Goal: Transaction & Acquisition: Purchase product/service

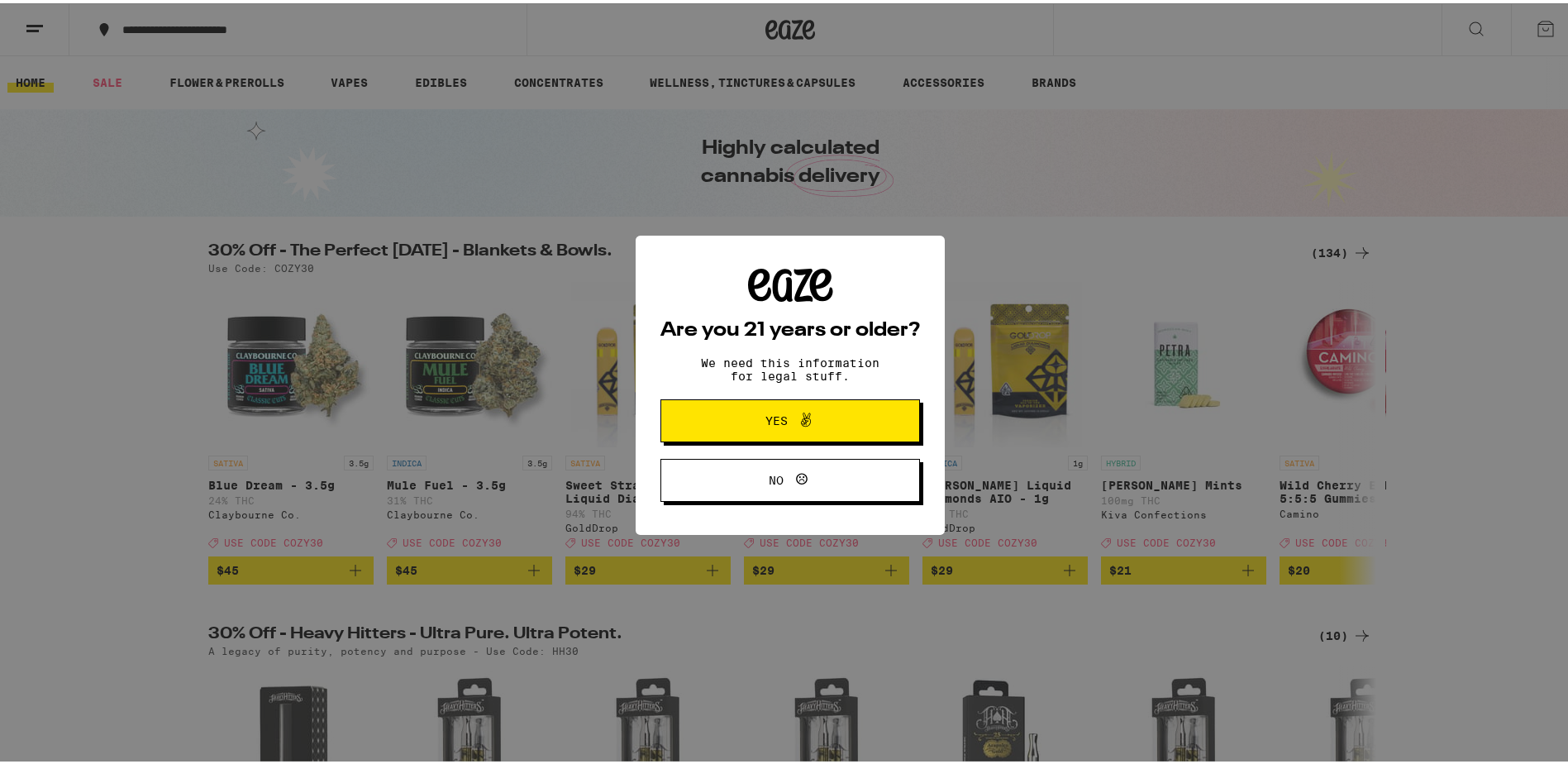
click at [771, 417] on span "Yes" at bounding box center [776, 418] width 22 height 12
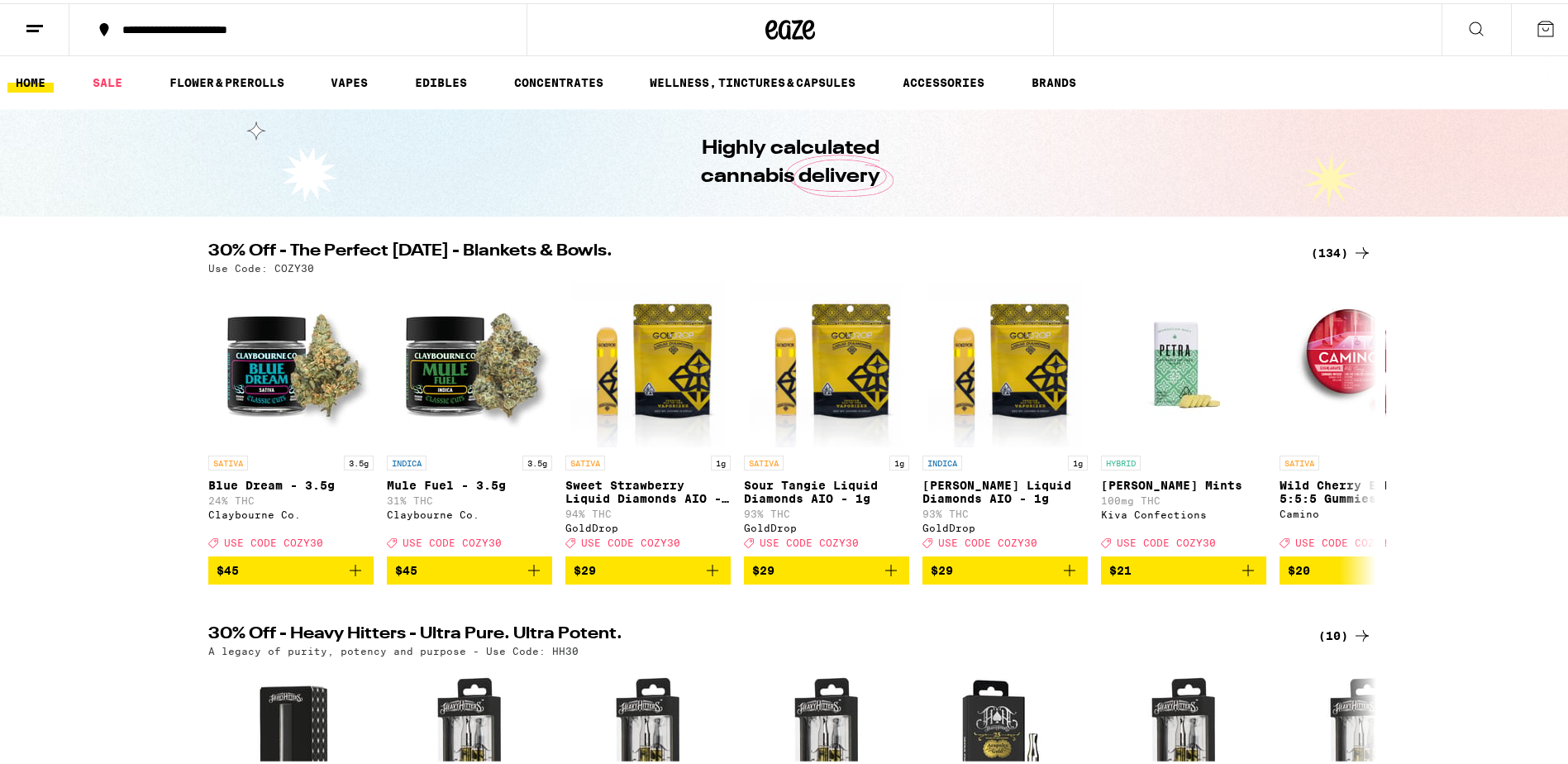
click at [1341, 248] on div "(134)" at bounding box center [1342, 249] width 62 height 20
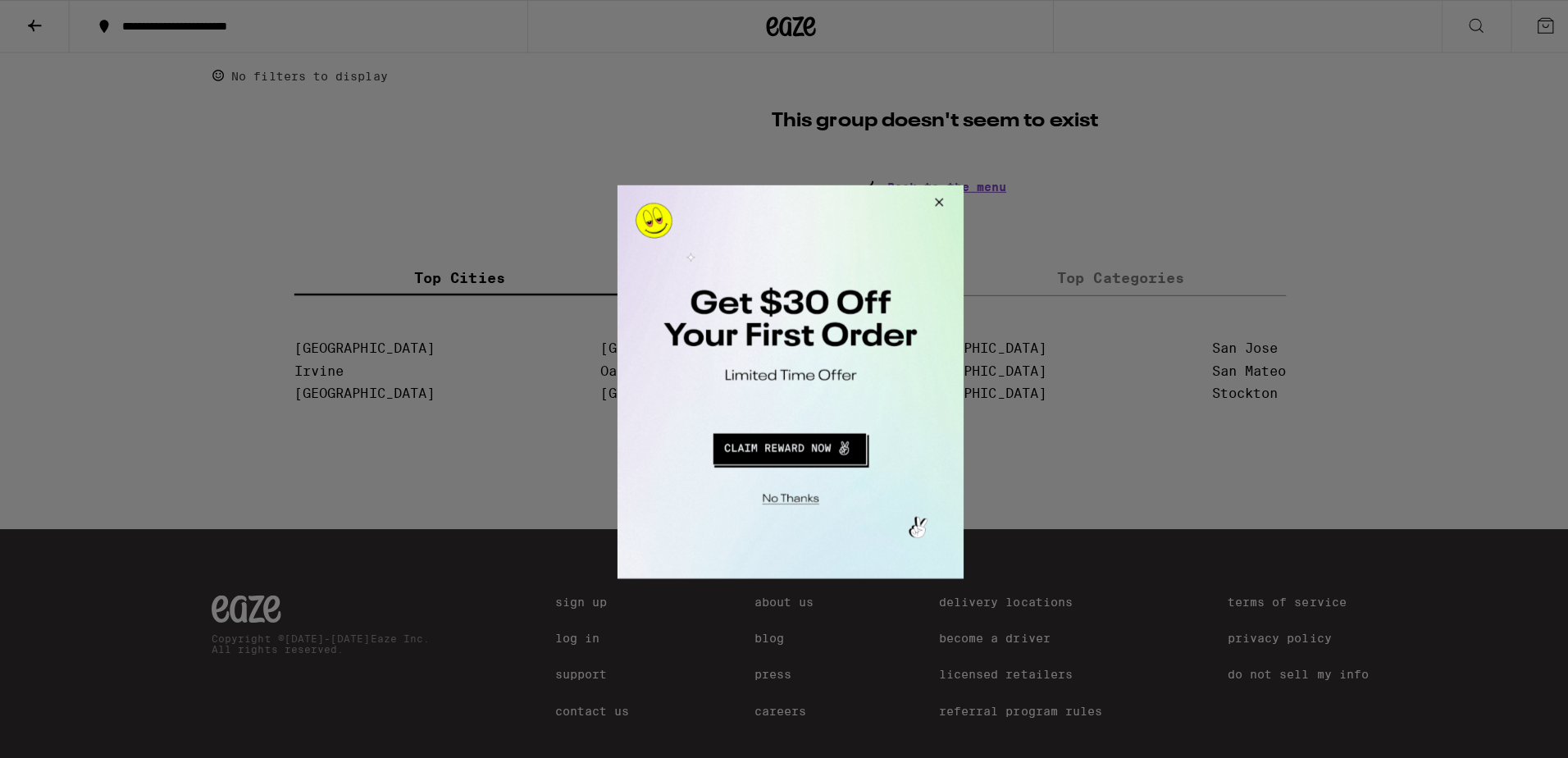
click at [787, 498] on button "Close Modal" at bounding box center [786, 494] width 334 height 26
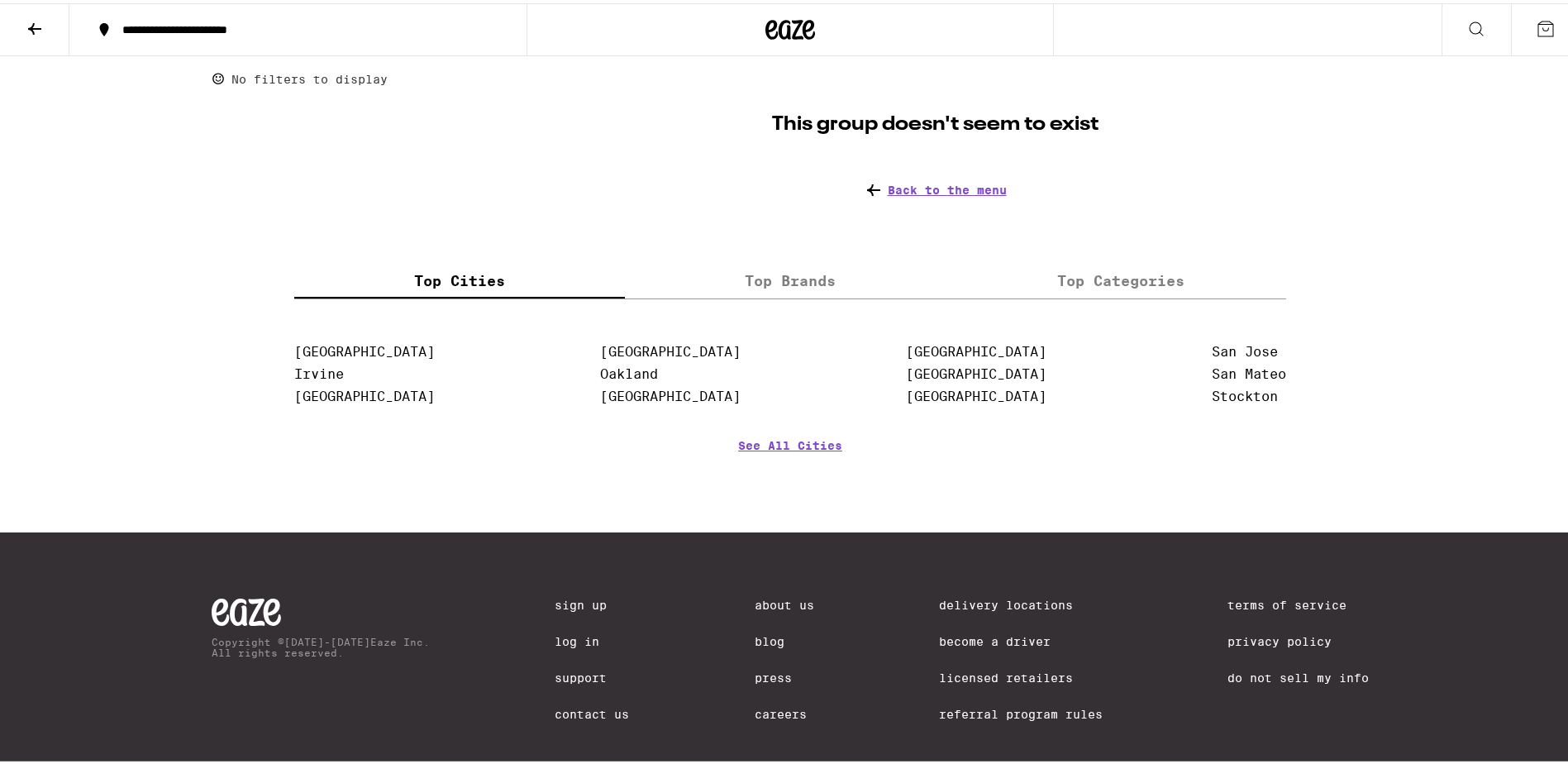
click at [33, 20] on icon at bounding box center [35, 26] width 13 height 12
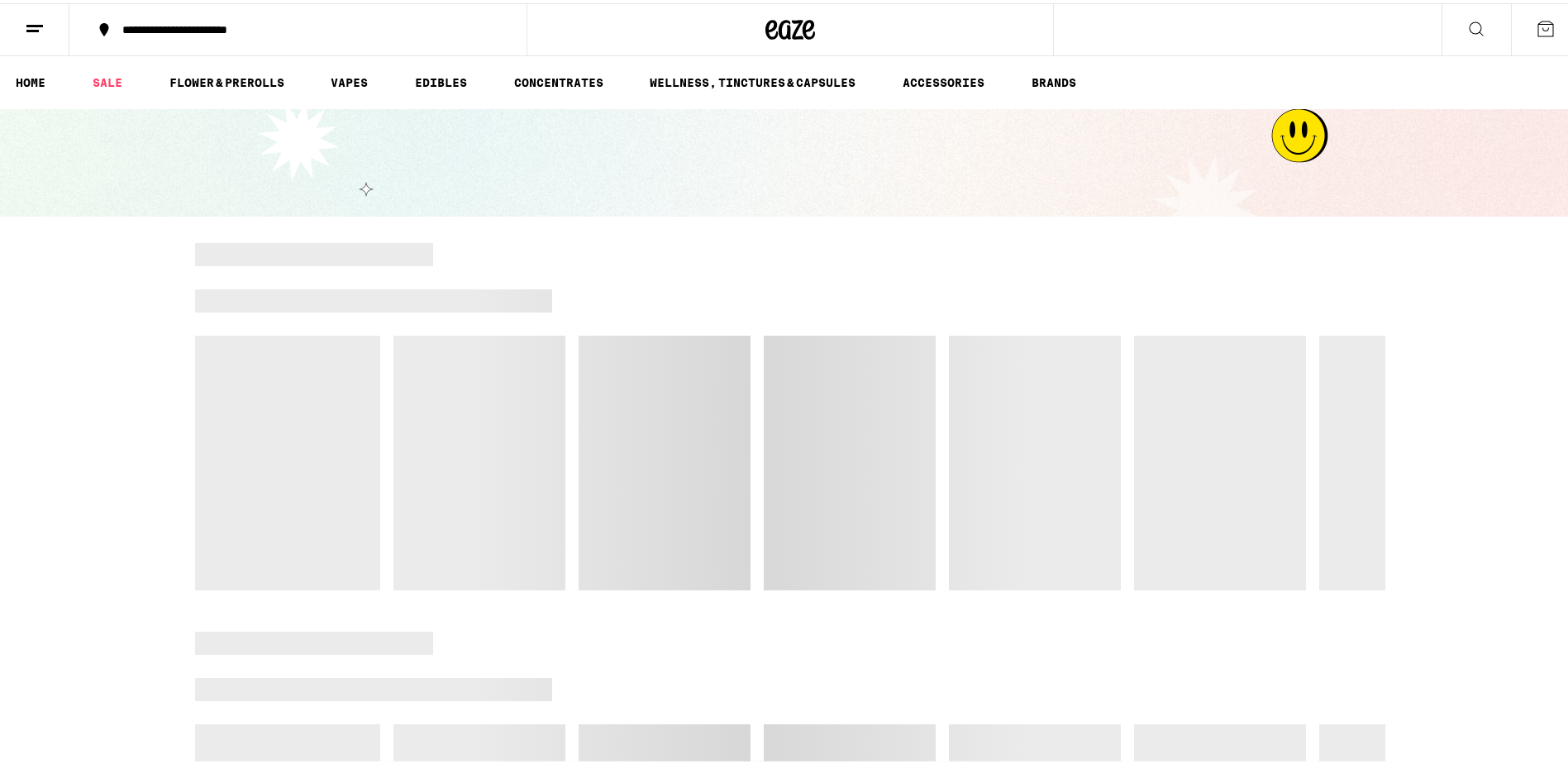
click at [31, 19] on icon at bounding box center [35, 25] width 20 height 20
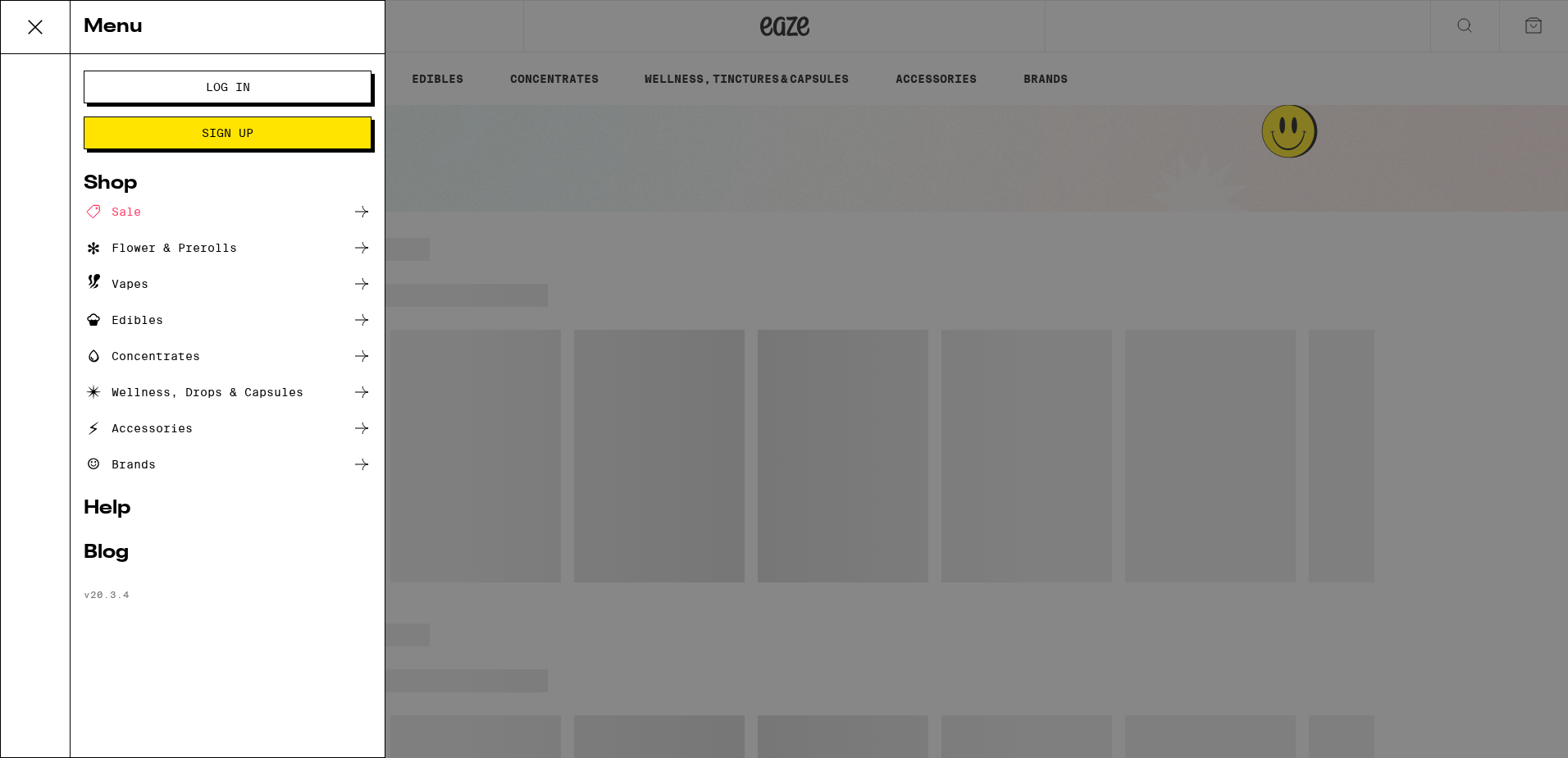
click at [202, 91] on span "Log In" at bounding box center [227, 87] width 155 height 11
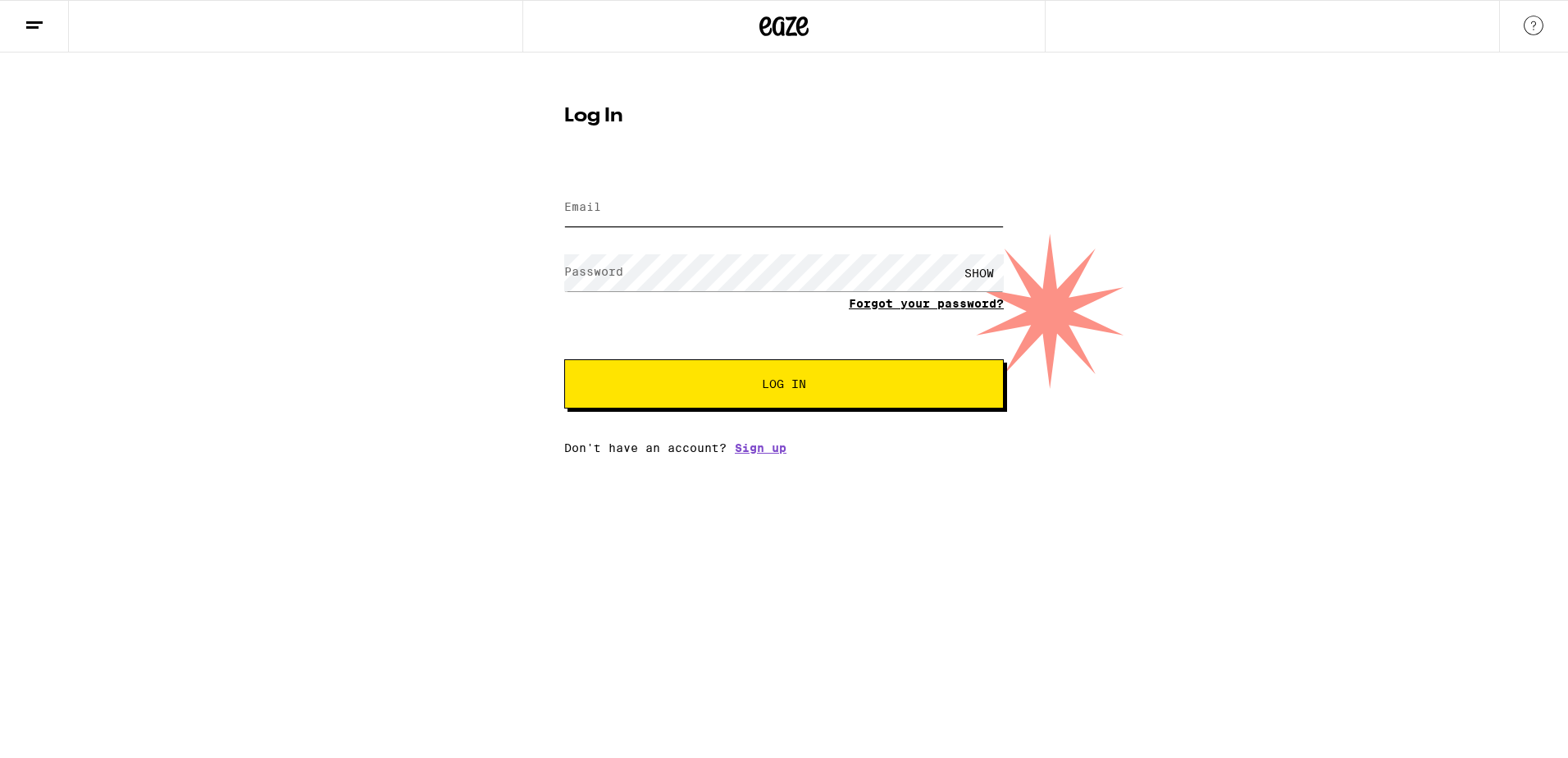
type input "[EMAIL_ADDRESS][DOMAIN_NAME]"
click at [786, 372] on button "Log In" at bounding box center [784, 384] width 440 height 50
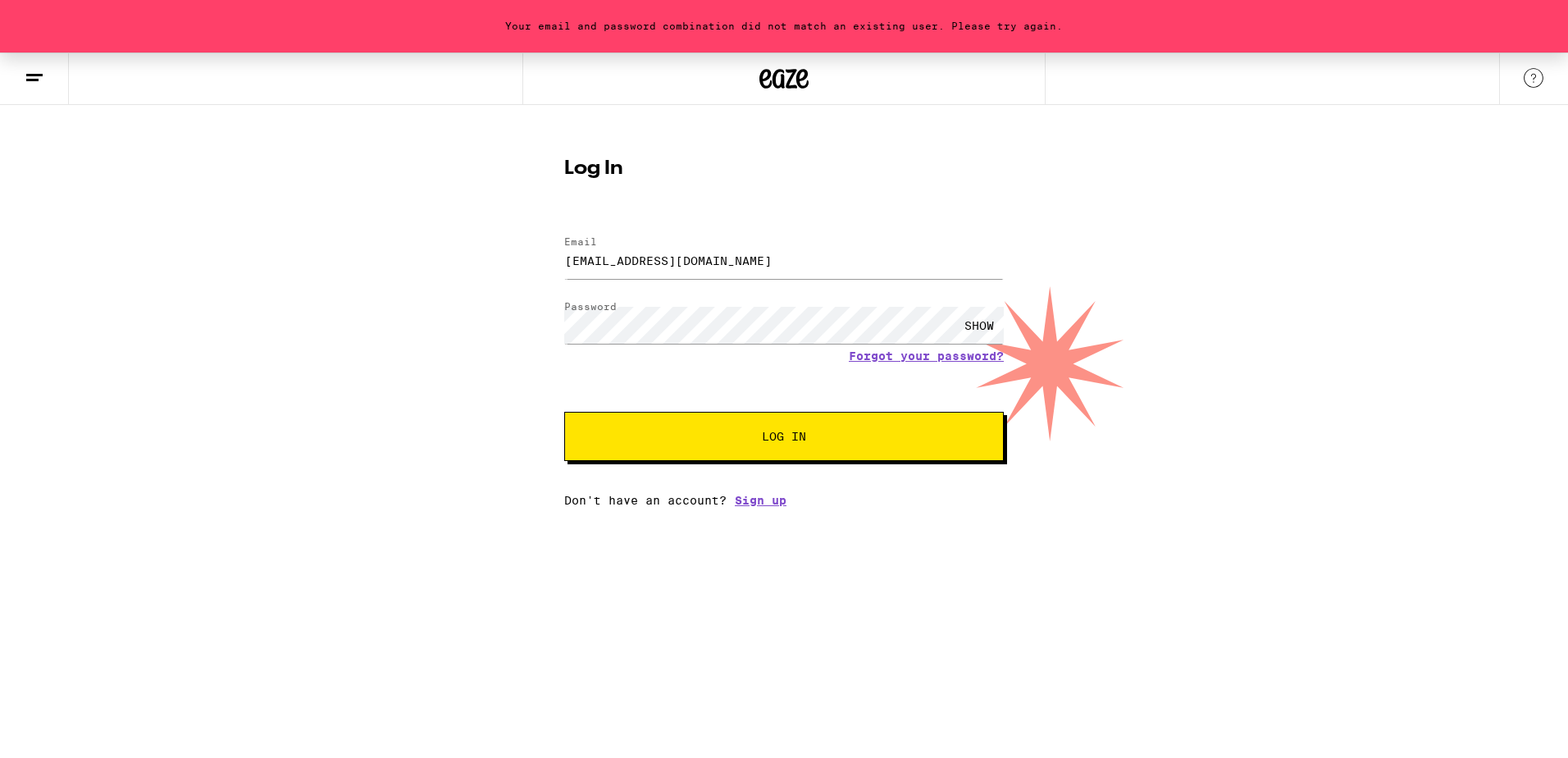
click at [736, 455] on button "Log In" at bounding box center [784, 436] width 440 height 50
click at [969, 362] on link "Forgot your password?" at bounding box center [926, 356] width 155 height 13
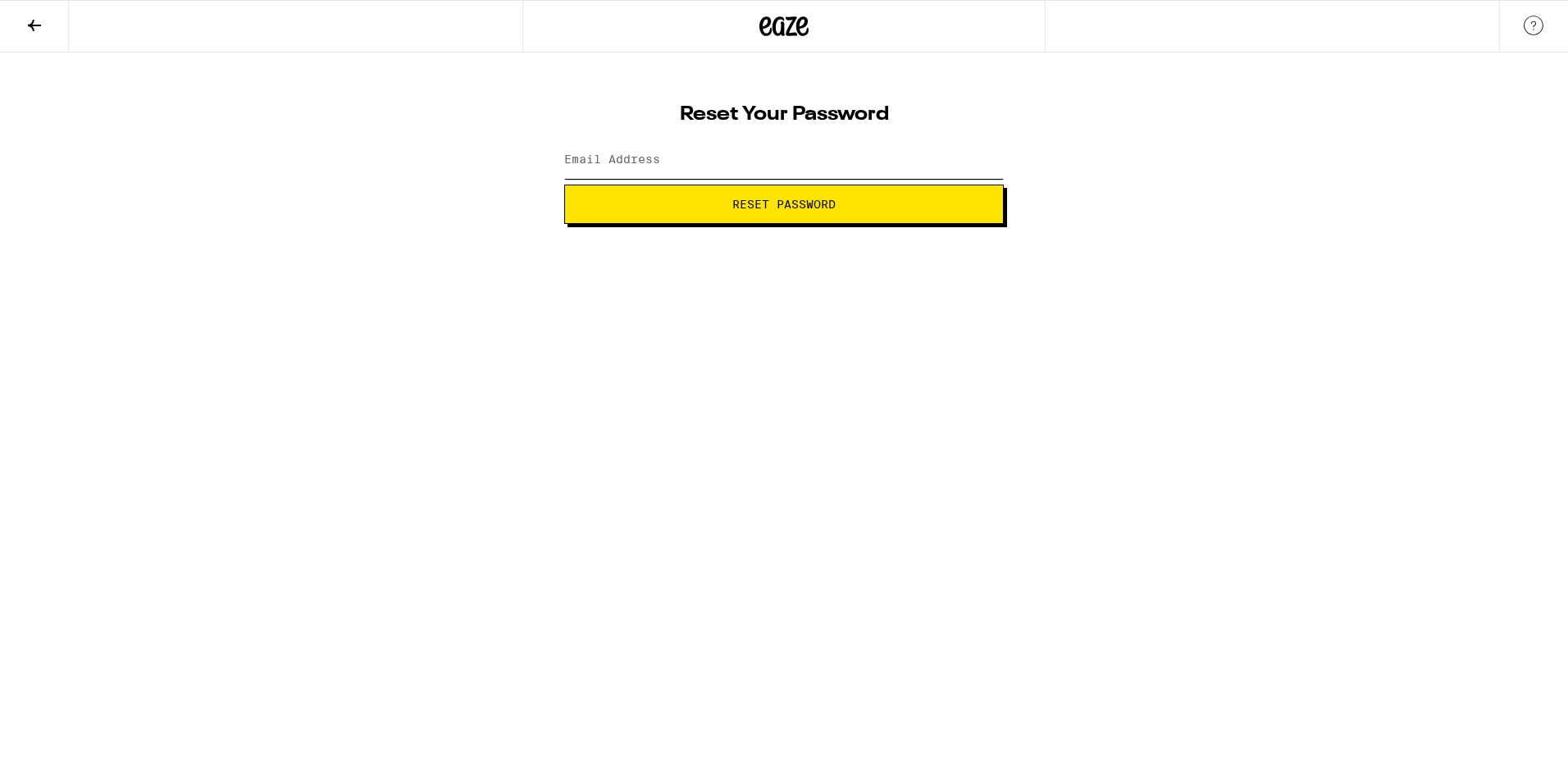
click at [734, 144] on input "Email Address" at bounding box center [784, 160] width 440 height 37
type input "[EMAIL_ADDRESS][DOMAIN_NAME]"
click at [767, 207] on span "Reset Password" at bounding box center [784, 204] width 103 height 11
click at [775, 205] on span "Submit" at bounding box center [784, 204] width 44 height 11
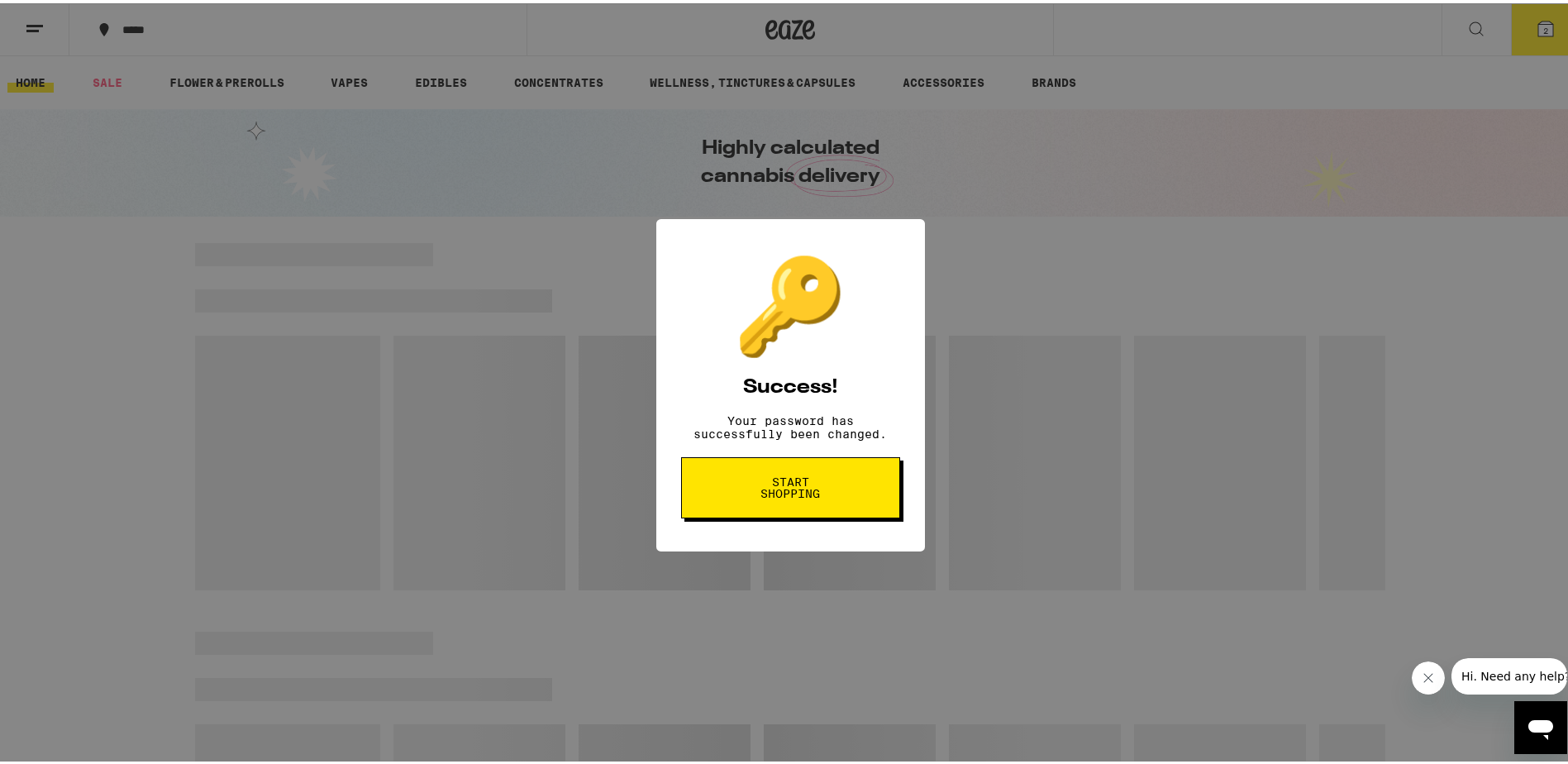
click at [803, 497] on span "Start shopping" at bounding box center [791, 485] width 86 height 23
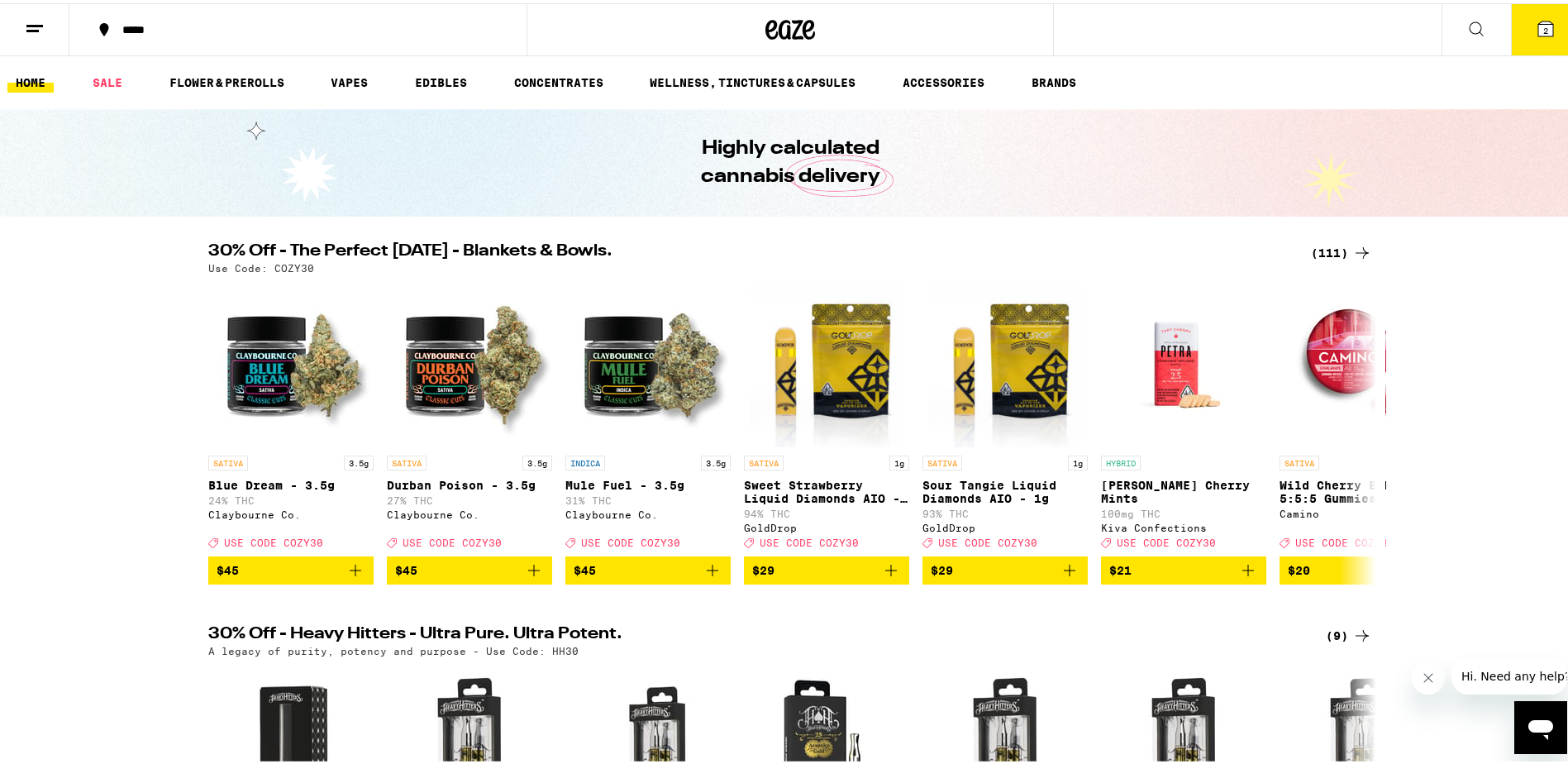
click at [1326, 243] on div "(111)" at bounding box center [1342, 249] width 62 height 20
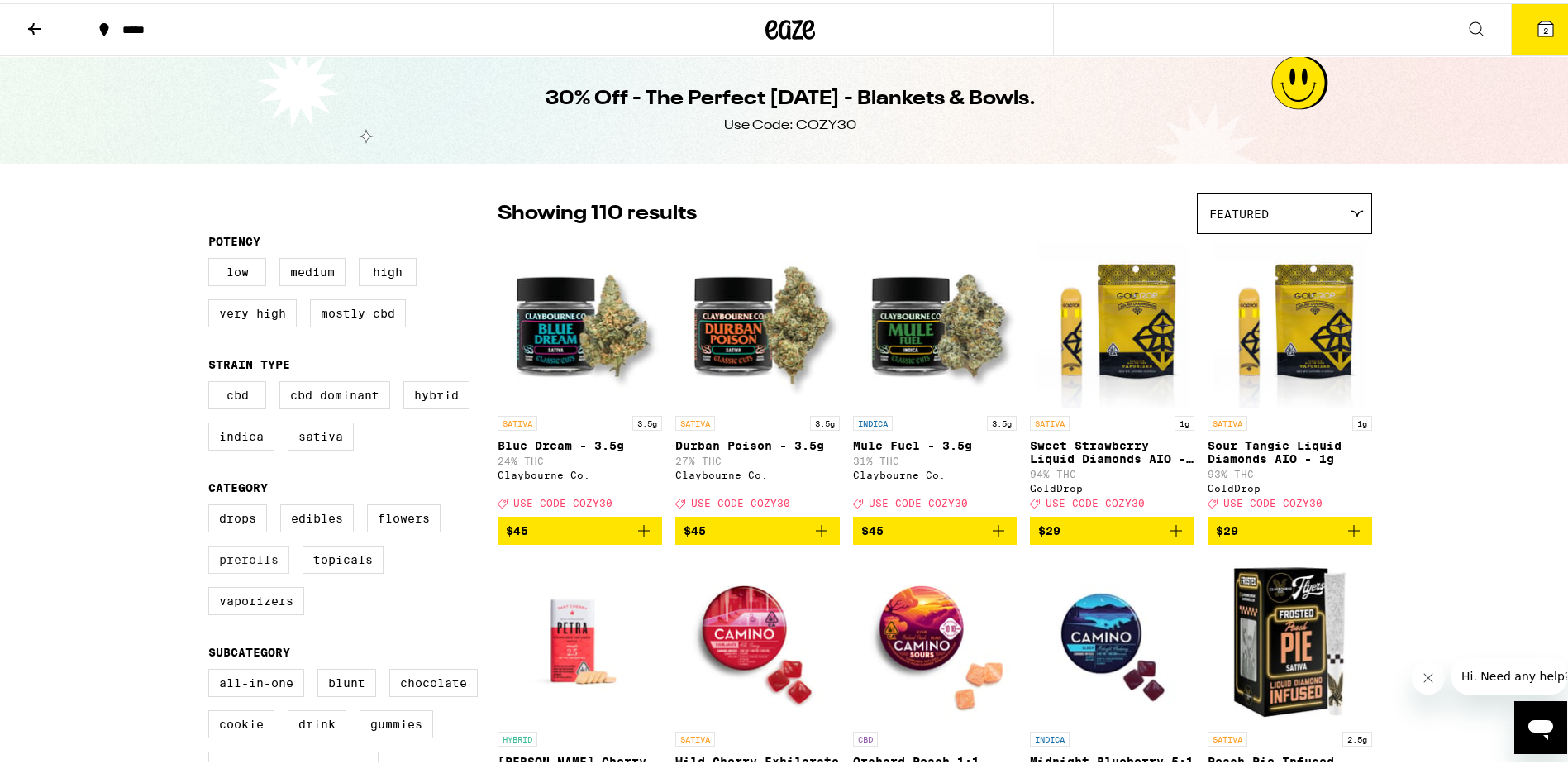
click at [247, 567] on label "Prerolls" at bounding box center [249, 556] width 81 height 28
click at [213, 504] on input "Prerolls" at bounding box center [212, 503] width 1 height 1
checkbox input "true"
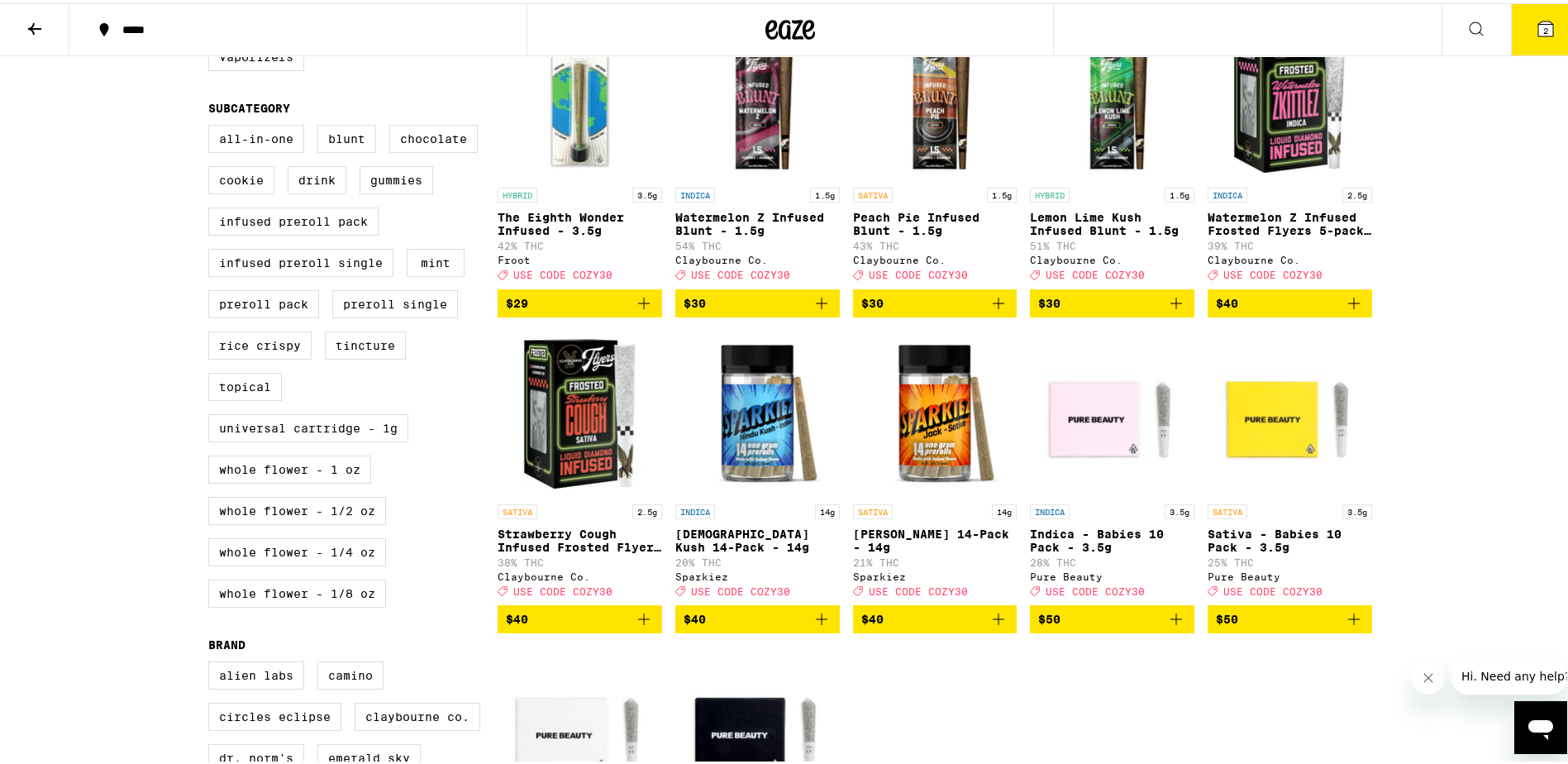
scroll to position [579, 0]
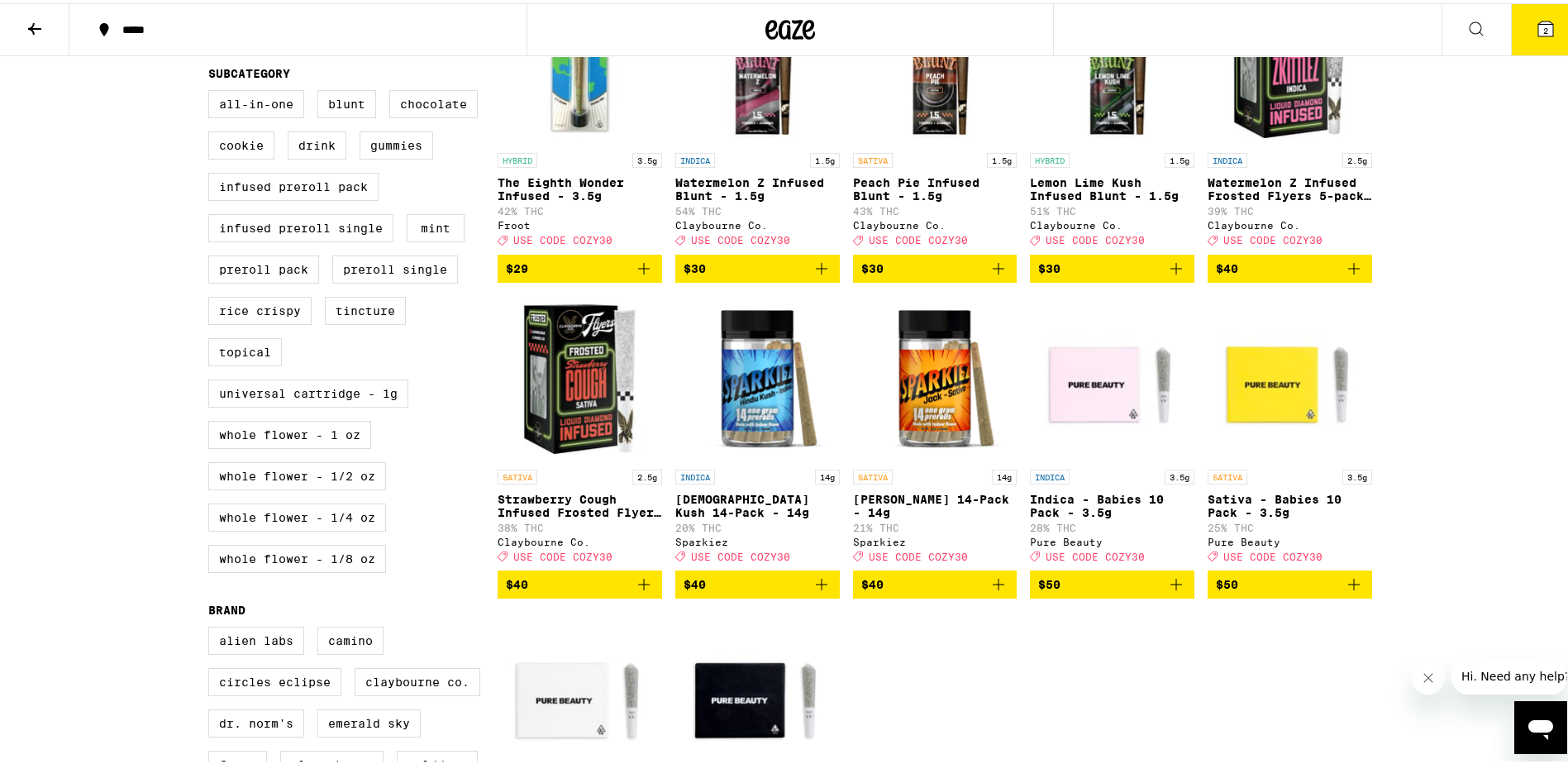
click at [818, 591] on icon "Add to bag" at bounding box center [822, 581] width 20 height 20
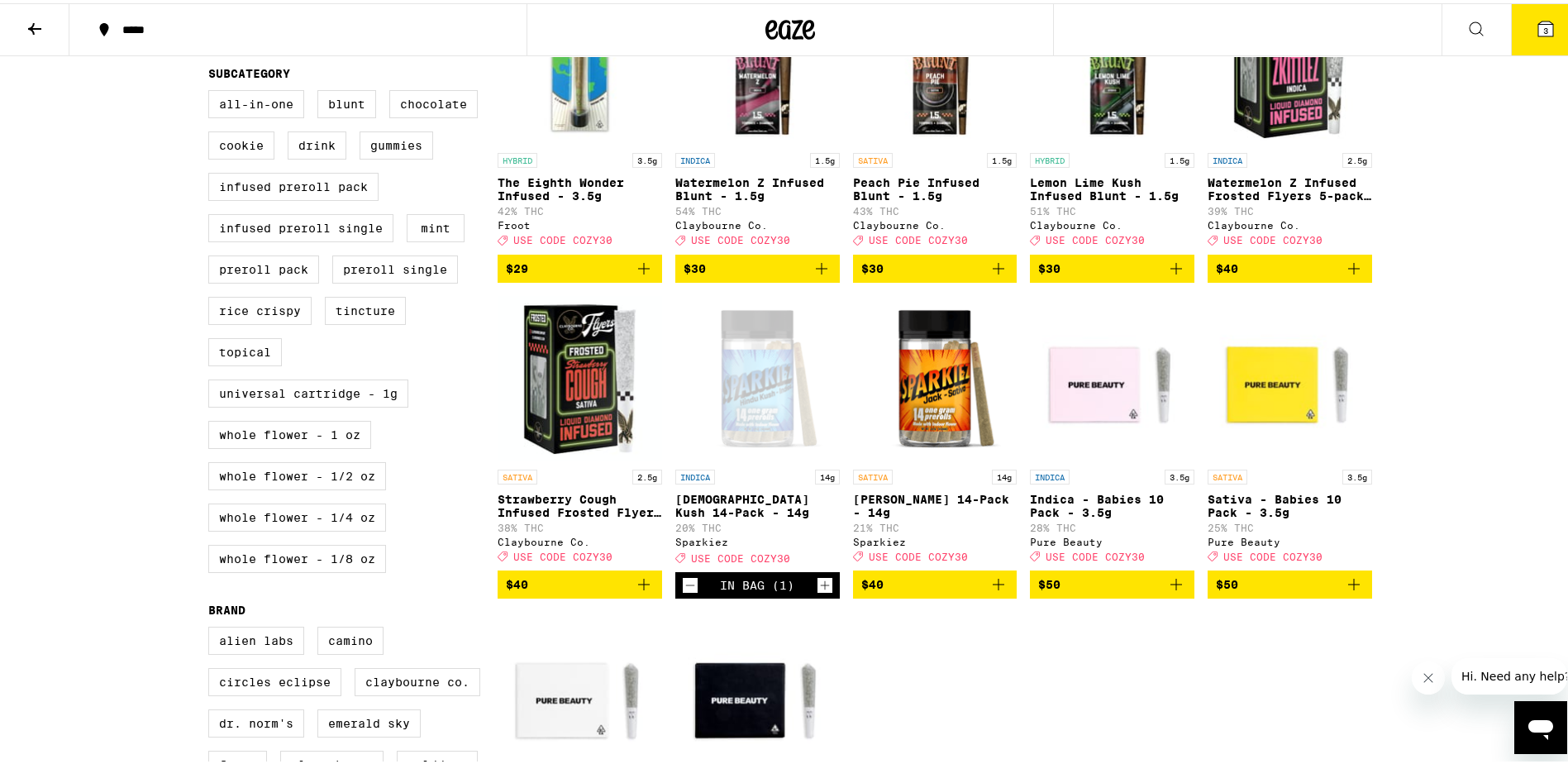
click at [996, 591] on icon "Add to bag" at bounding box center [999, 581] width 20 height 20
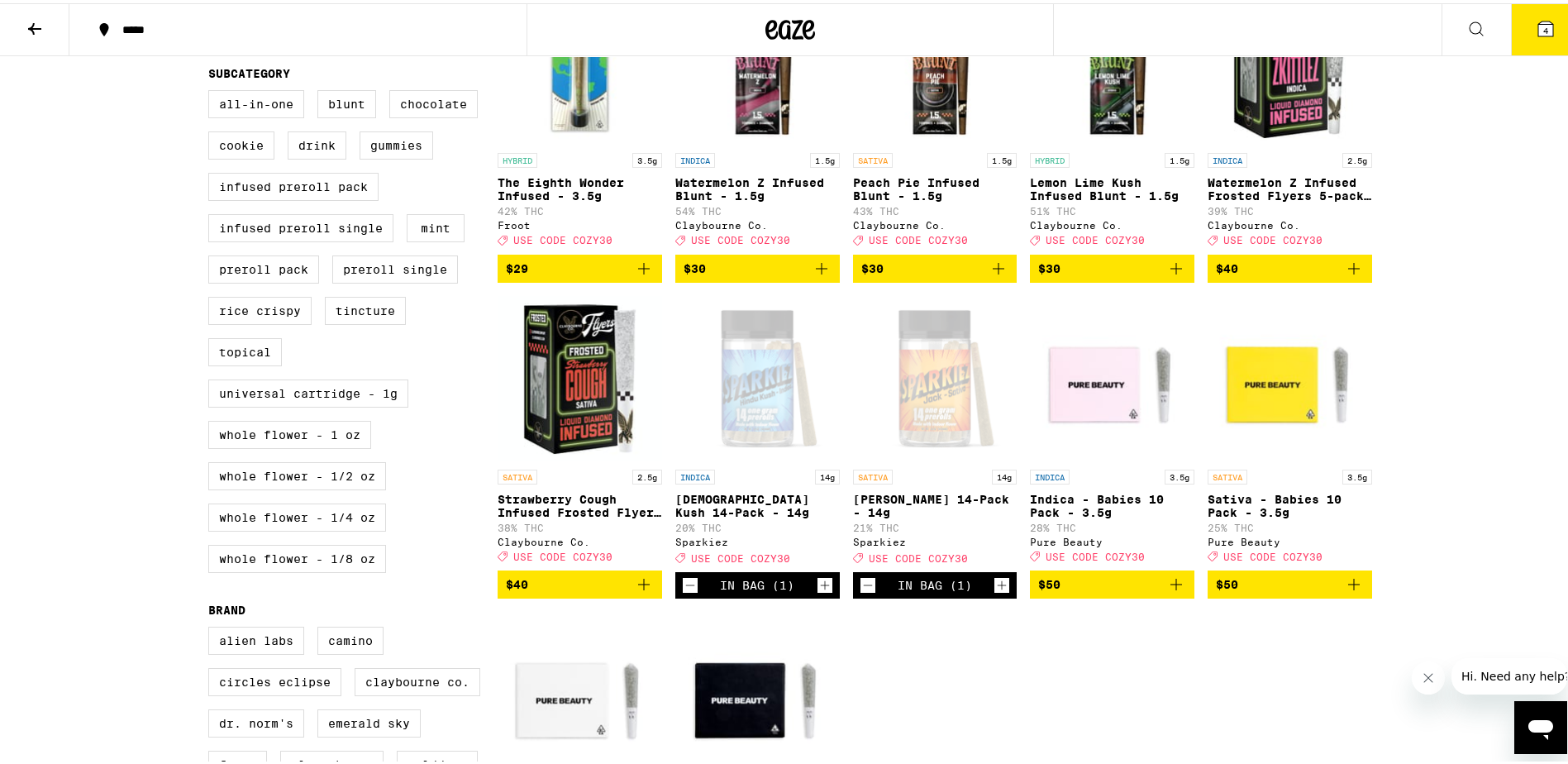
scroll to position [0, 0]
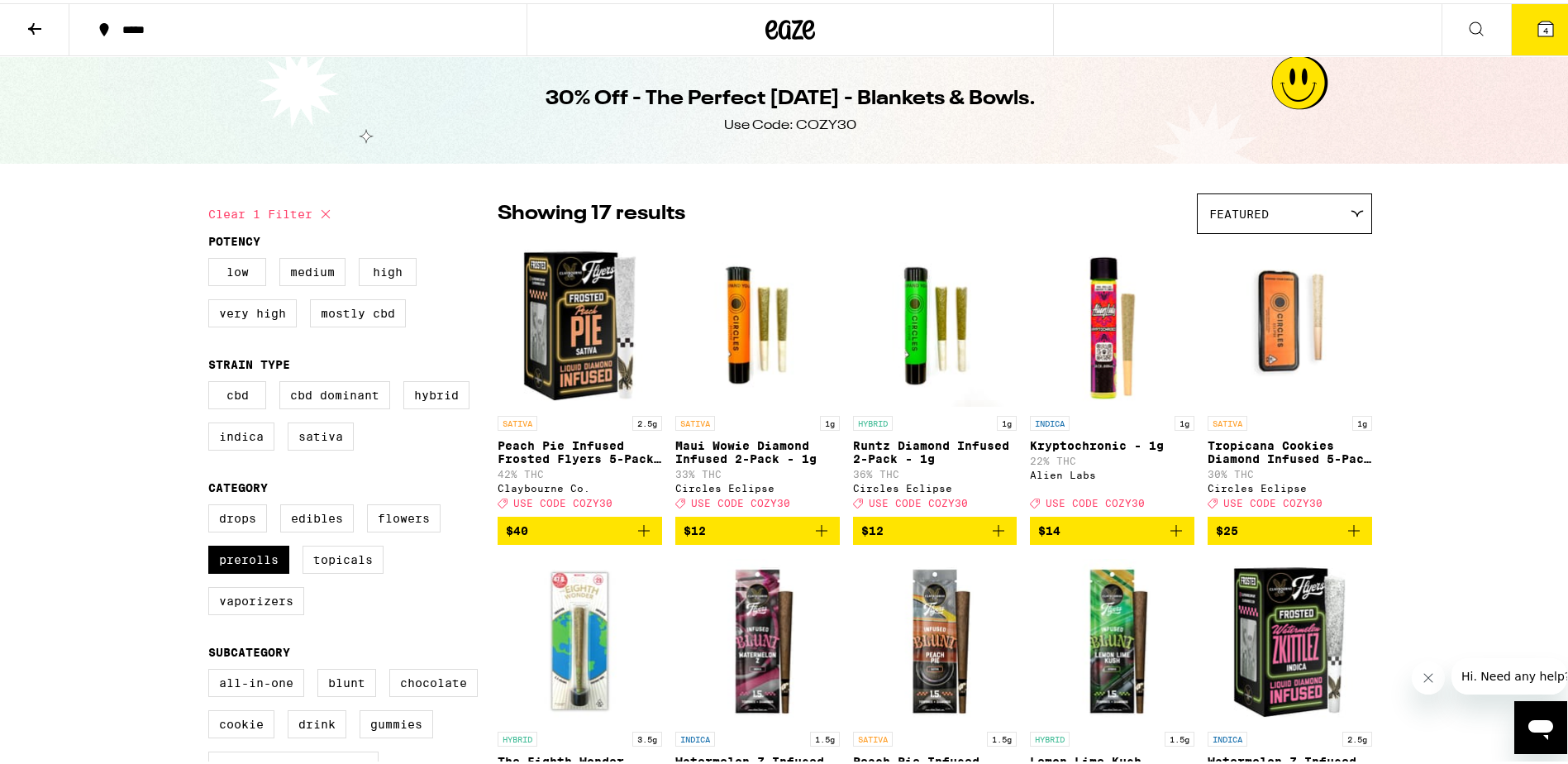
click at [1540, 26] on icon at bounding box center [1545, 25] width 14 height 14
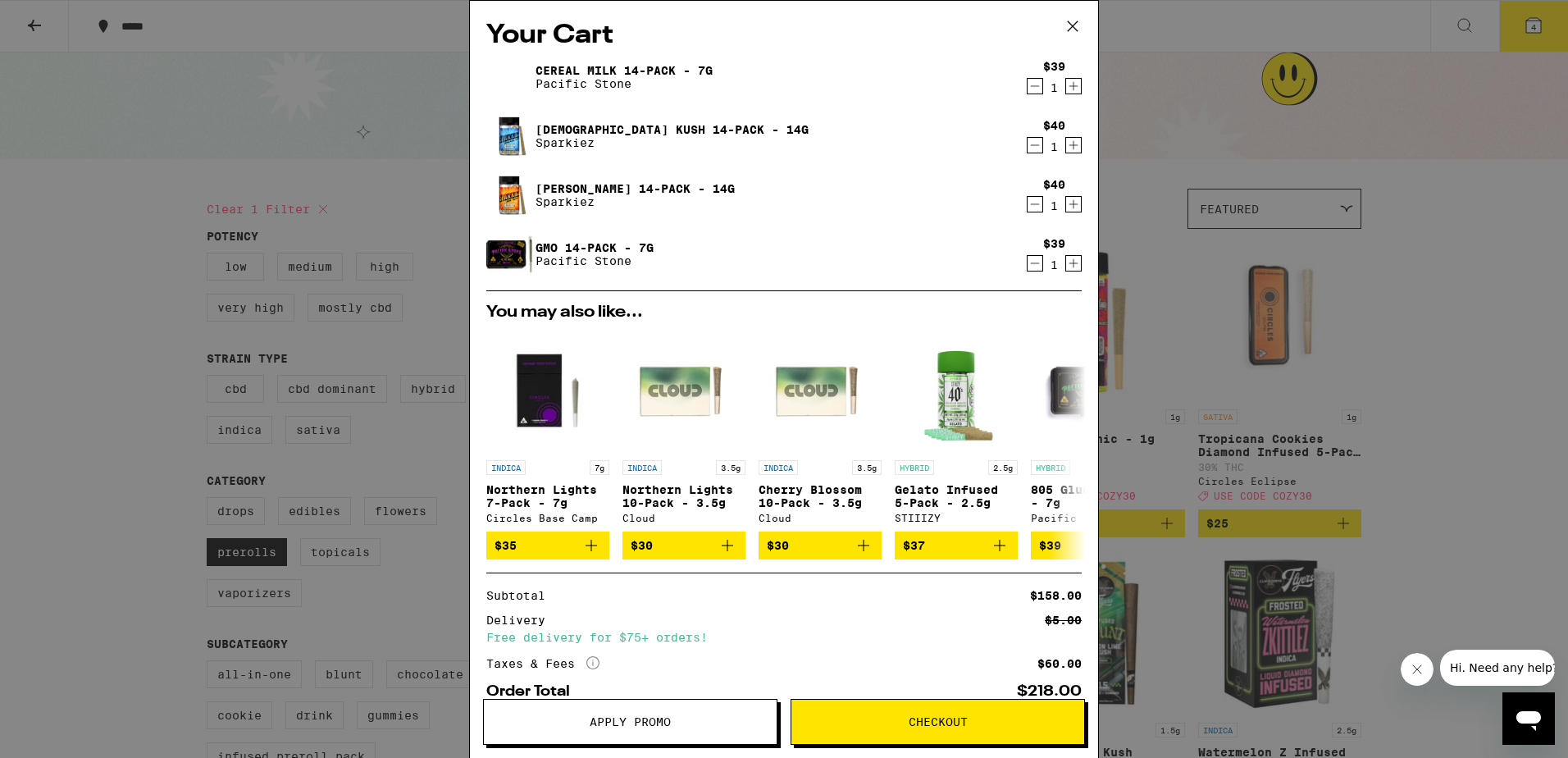
click at [1028, 265] on icon "Decrement" at bounding box center [1035, 263] width 14 height 20
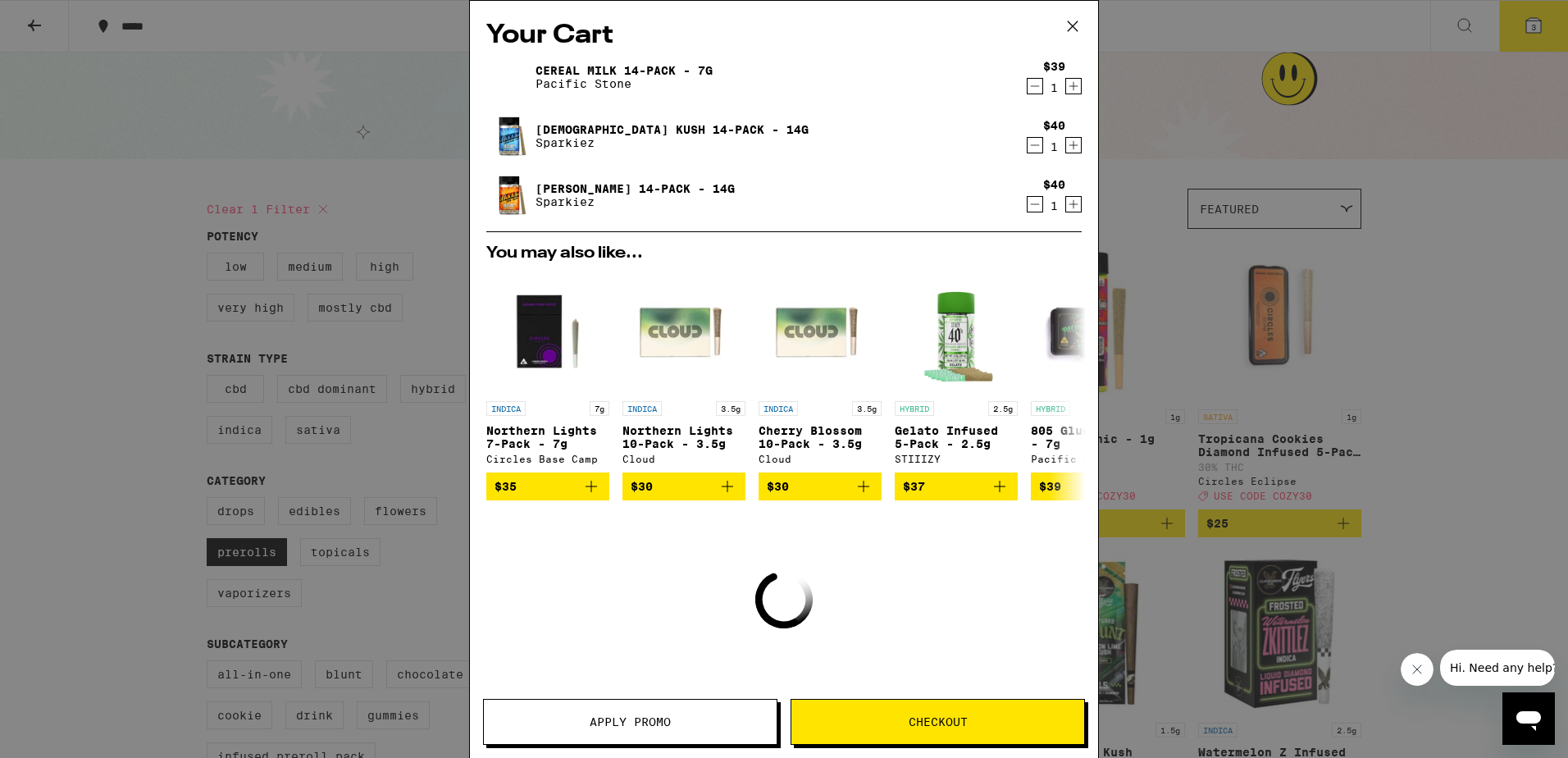
click at [1031, 86] on icon "Decrement" at bounding box center [1035, 86] width 9 height 0
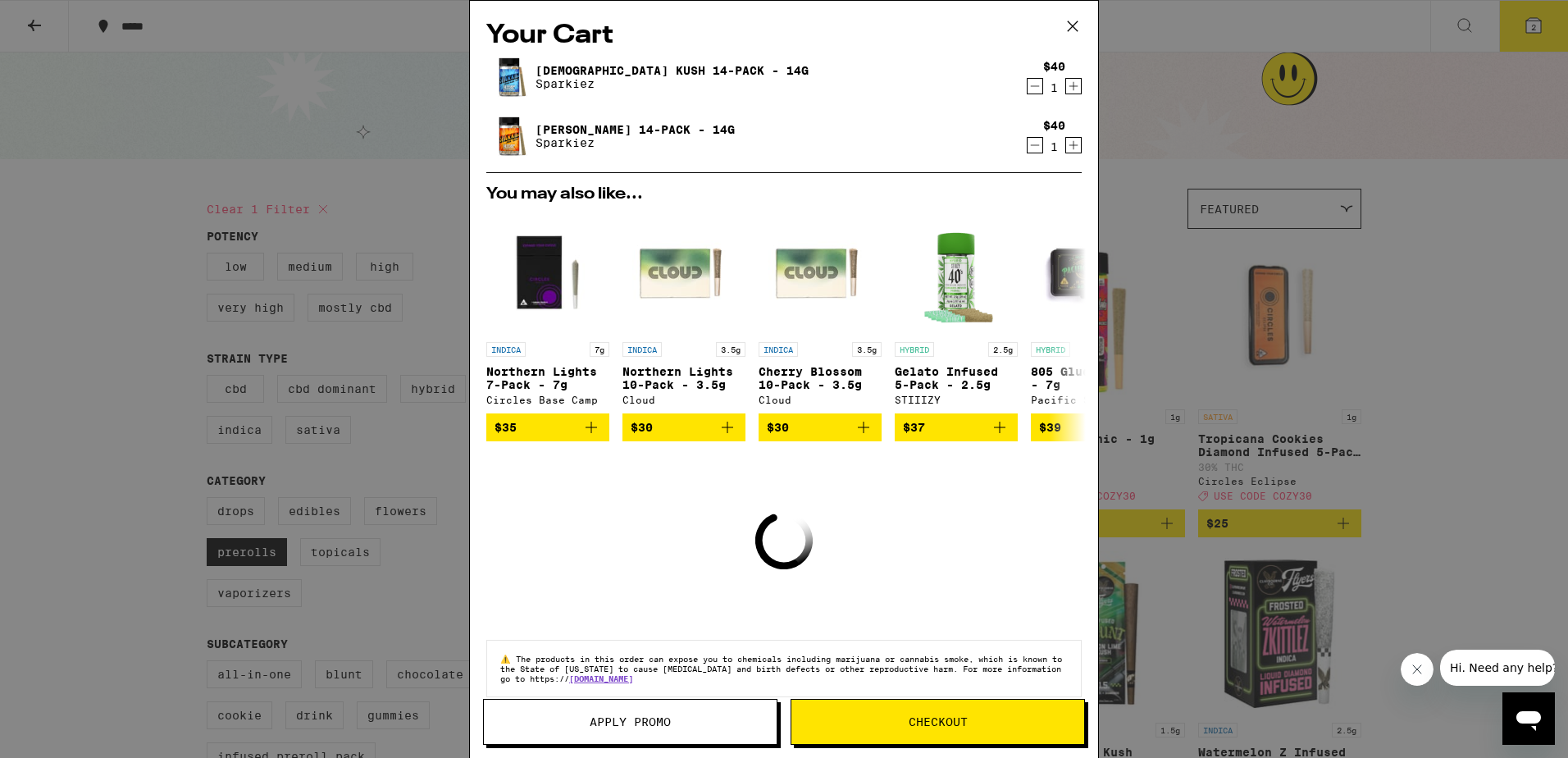
click at [626, 716] on span "Apply Promo" at bounding box center [630, 722] width 81 height 11
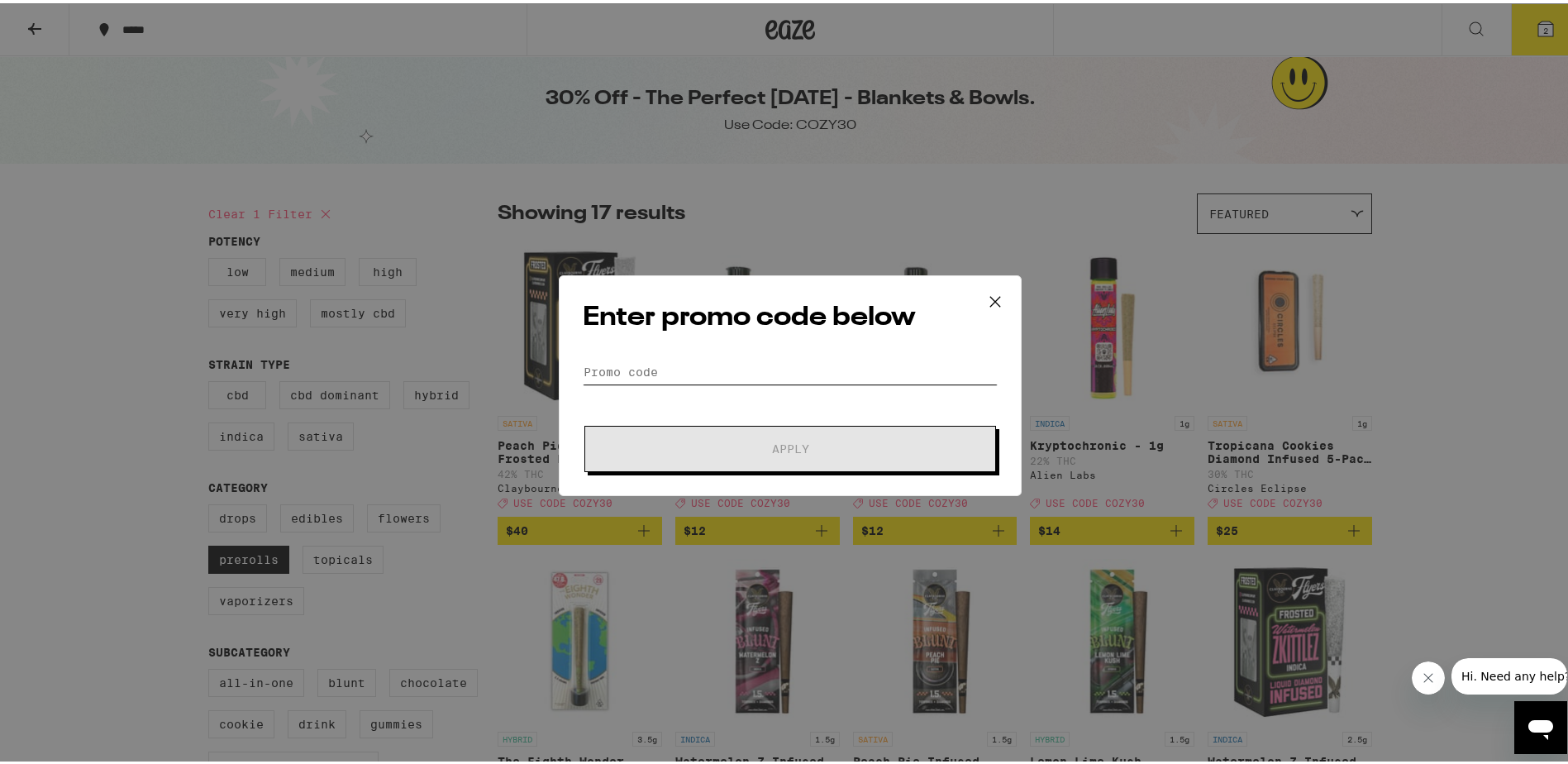
click at [705, 364] on input "Promo Code" at bounding box center [790, 369] width 415 height 25
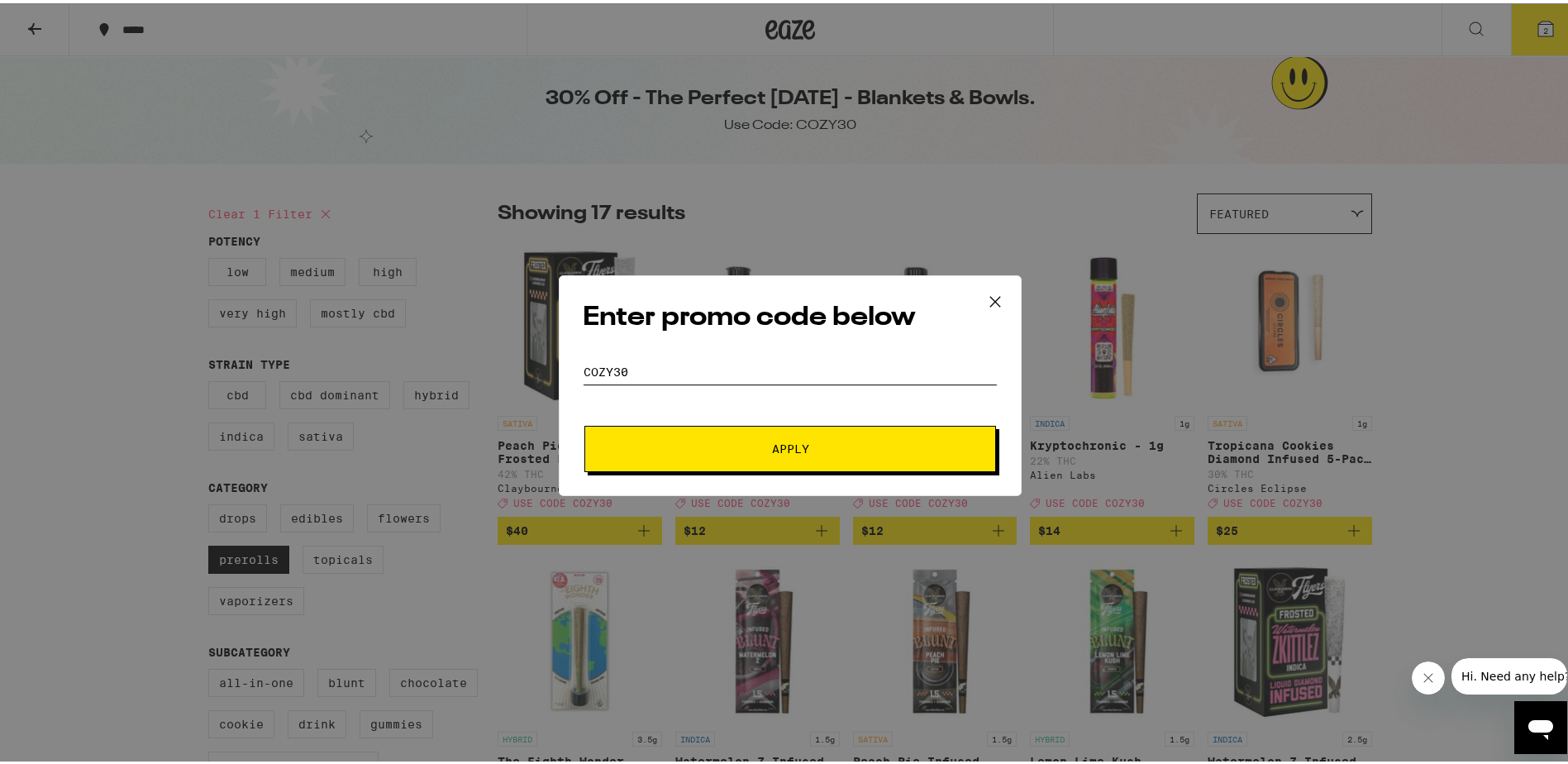
type input "cozy30"
click at [784, 455] on button "Apply" at bounding box center [791, 446] width 412 height 46
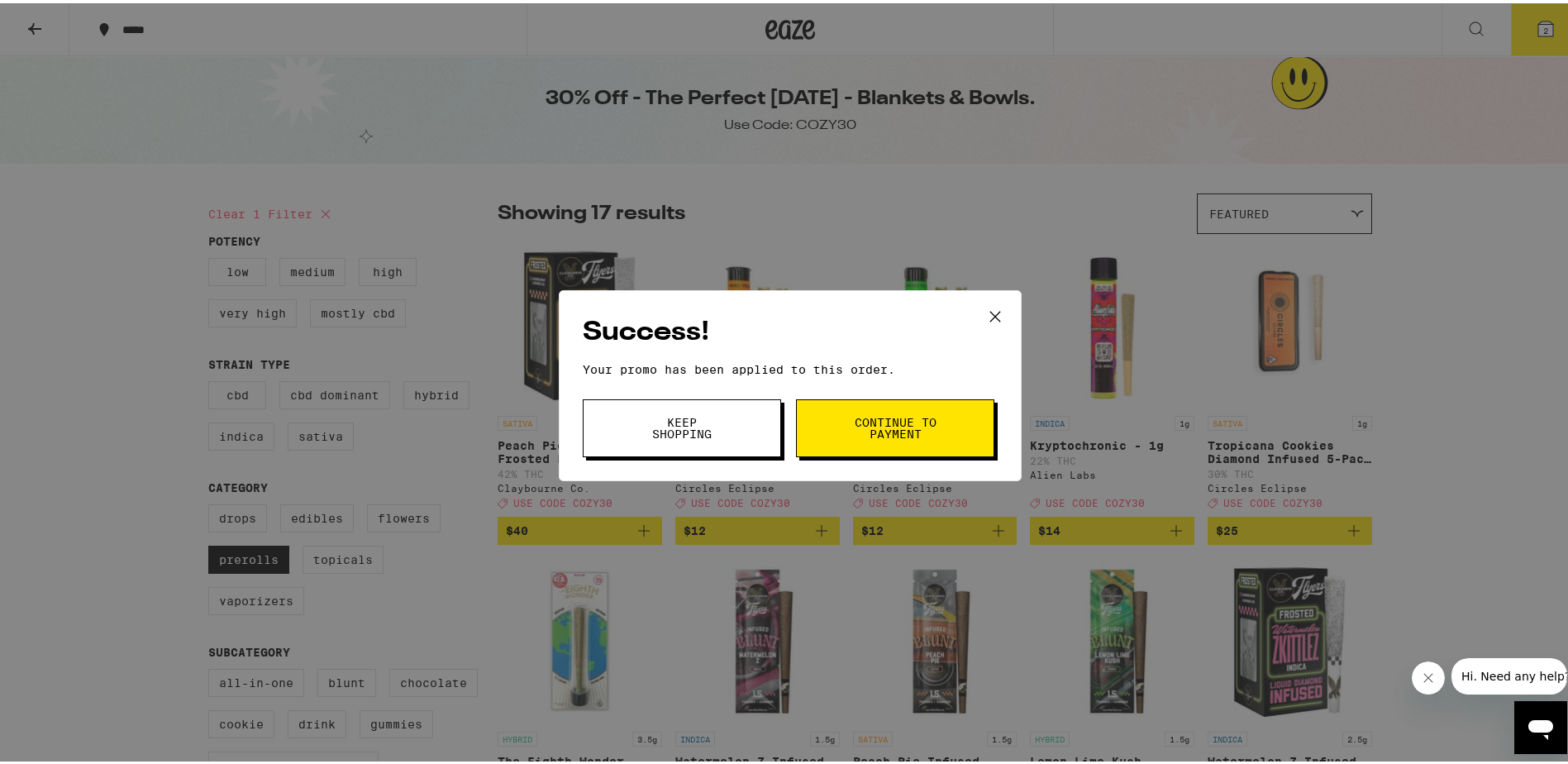
click at [729, 428] on button "Keep Shopping" at bounding box center [682, 425] width 198 height 58
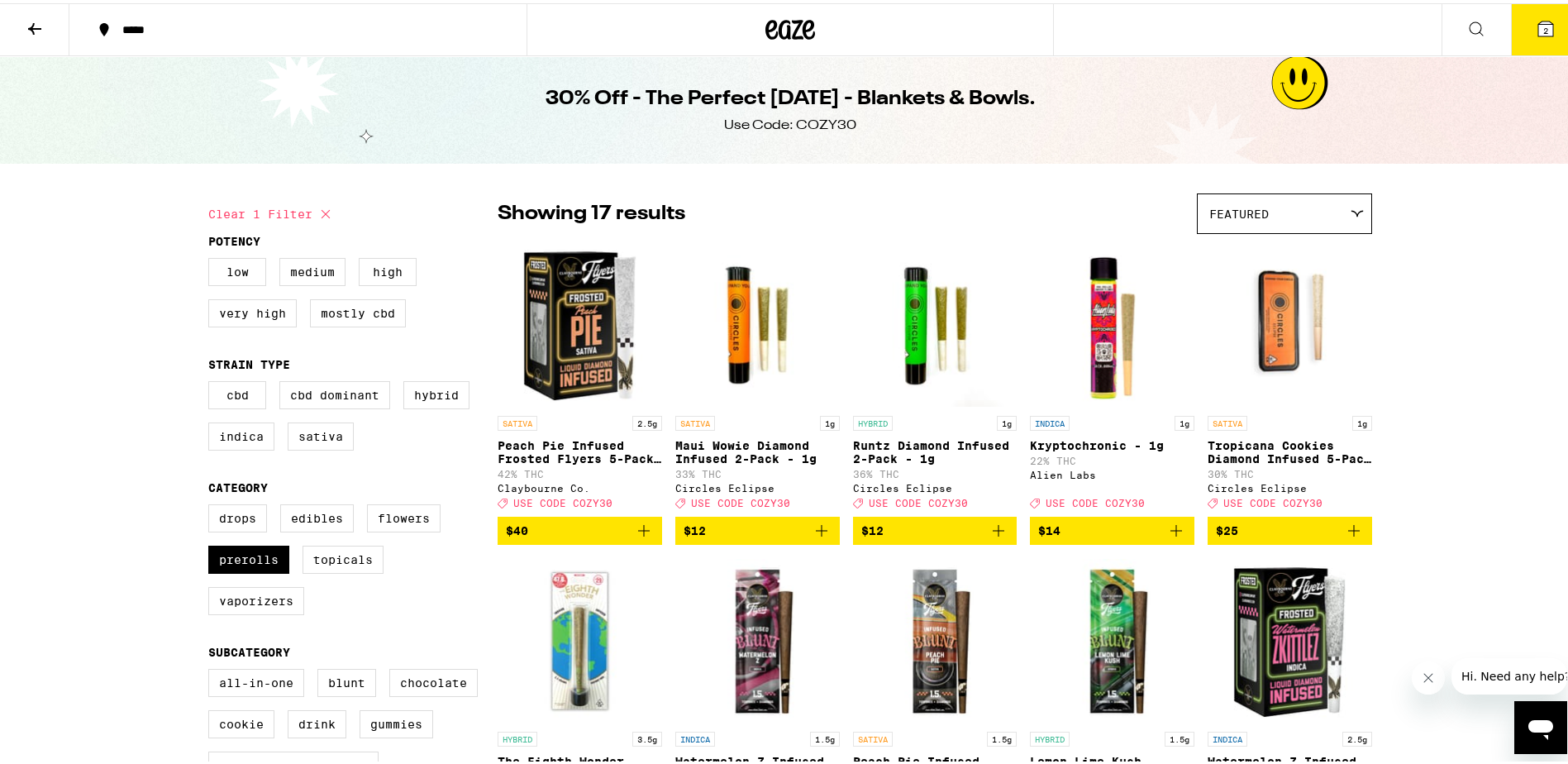
click at [1540, 22] on icon at bounding box center [1545, 25] width 14 height 14
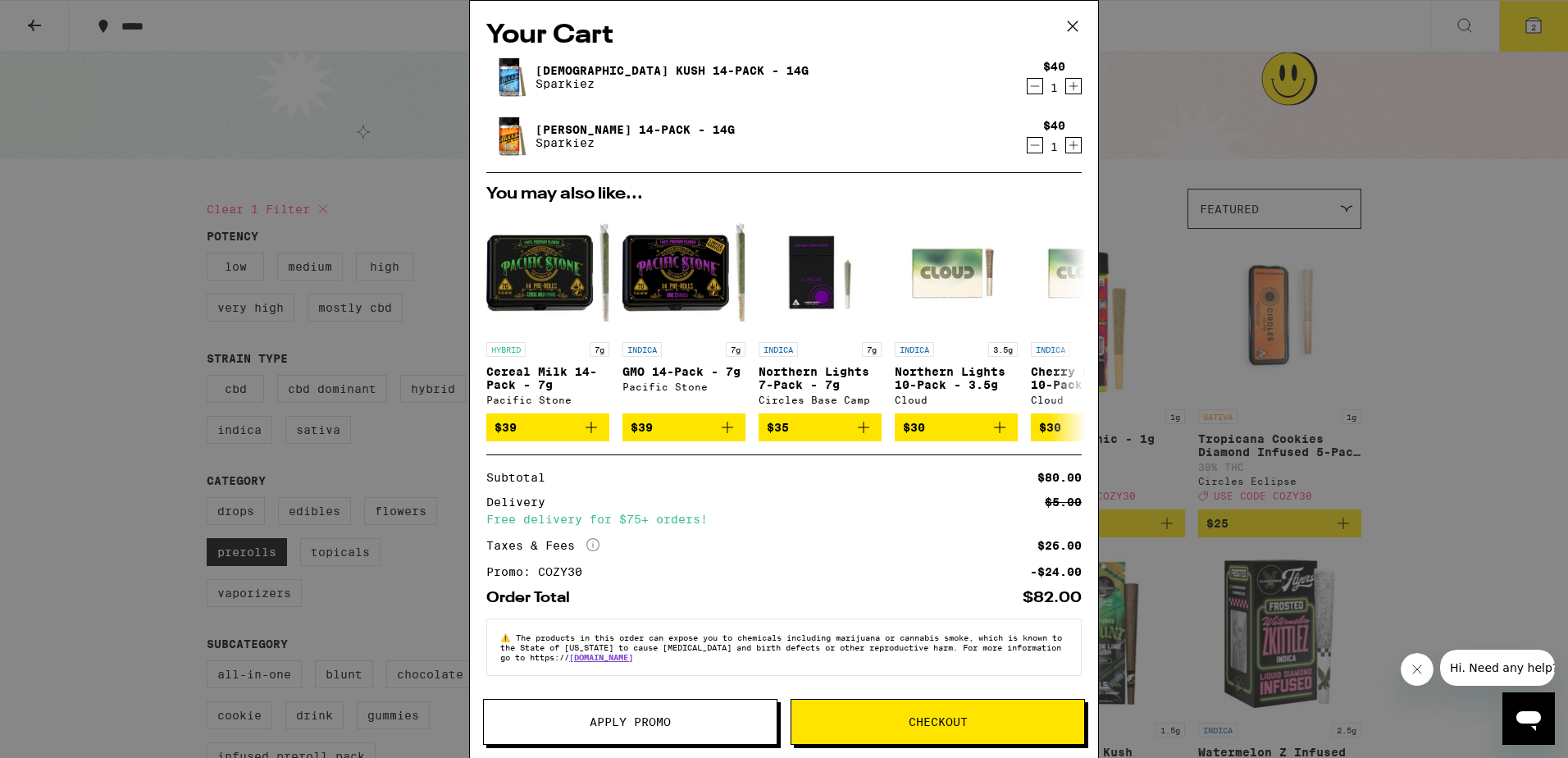
click at [1143, 72] on div "Your Cart Hindu Kush 14-Pack - 14g Sparkiez $40 1 Jack 14-Pack - 14g Sparkiez $…" at bounding box center [784, 379] width 1568 height 758
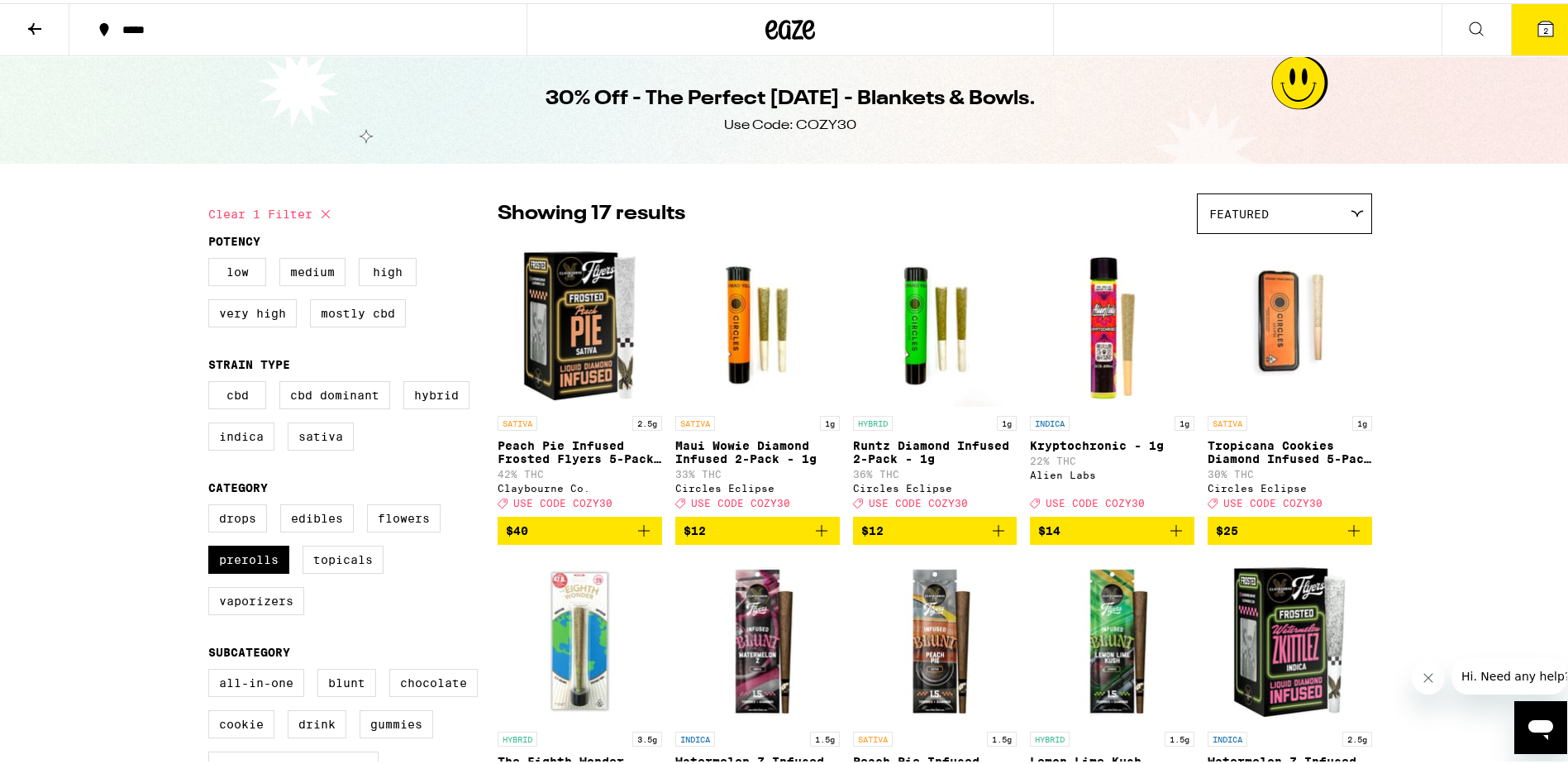
click at [1554, 32] on button "2" at bounding box center [1546, 26] width 69 height 51
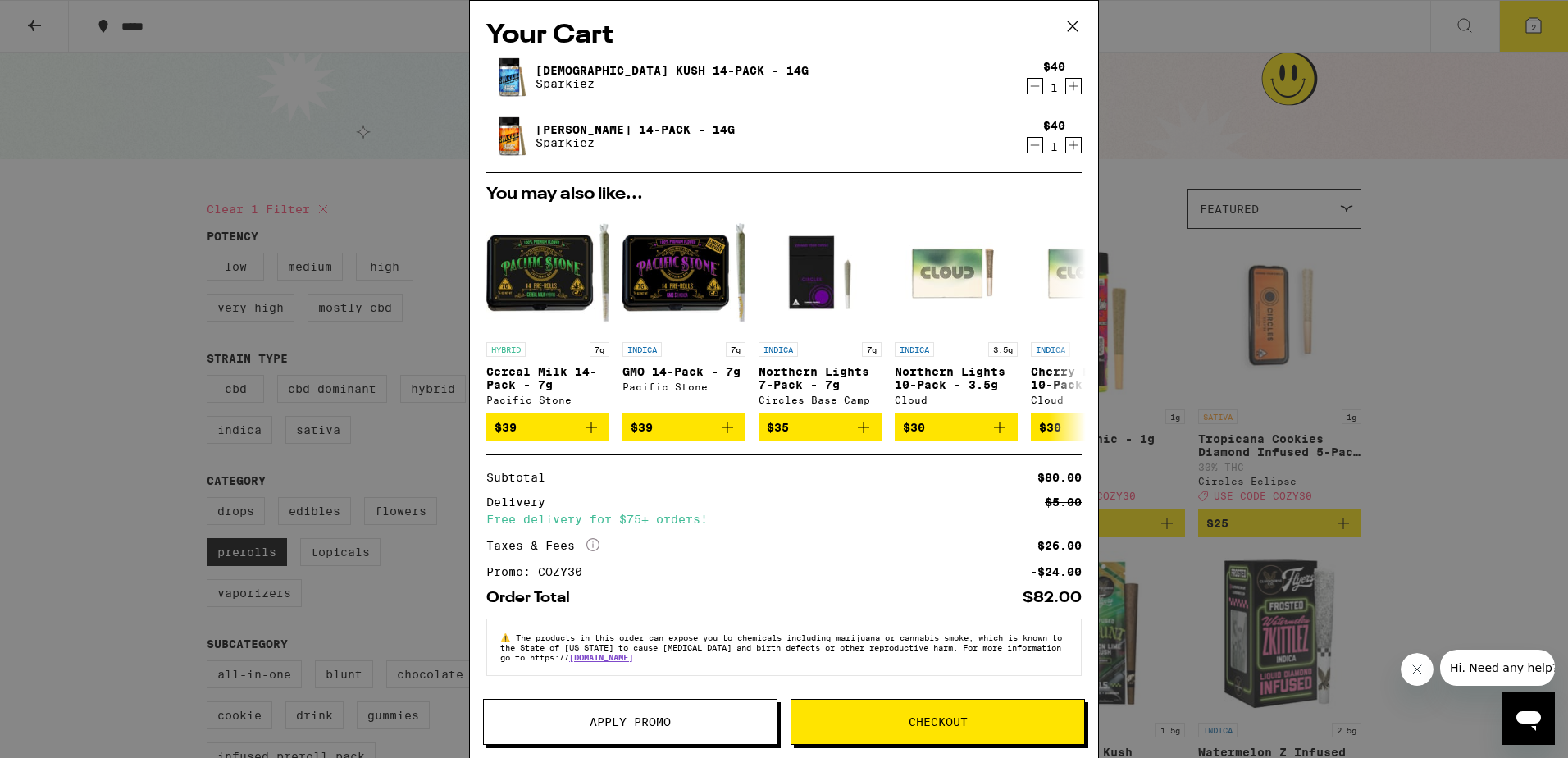
click at [1495, 285] on div "Your Cart Hindu Kush 14-Pack - 14g Sparkiez $40 1 Jack 14-Pack - 14g Sparkiez $…" at bounding box center [784, 379] width 1568 height 758
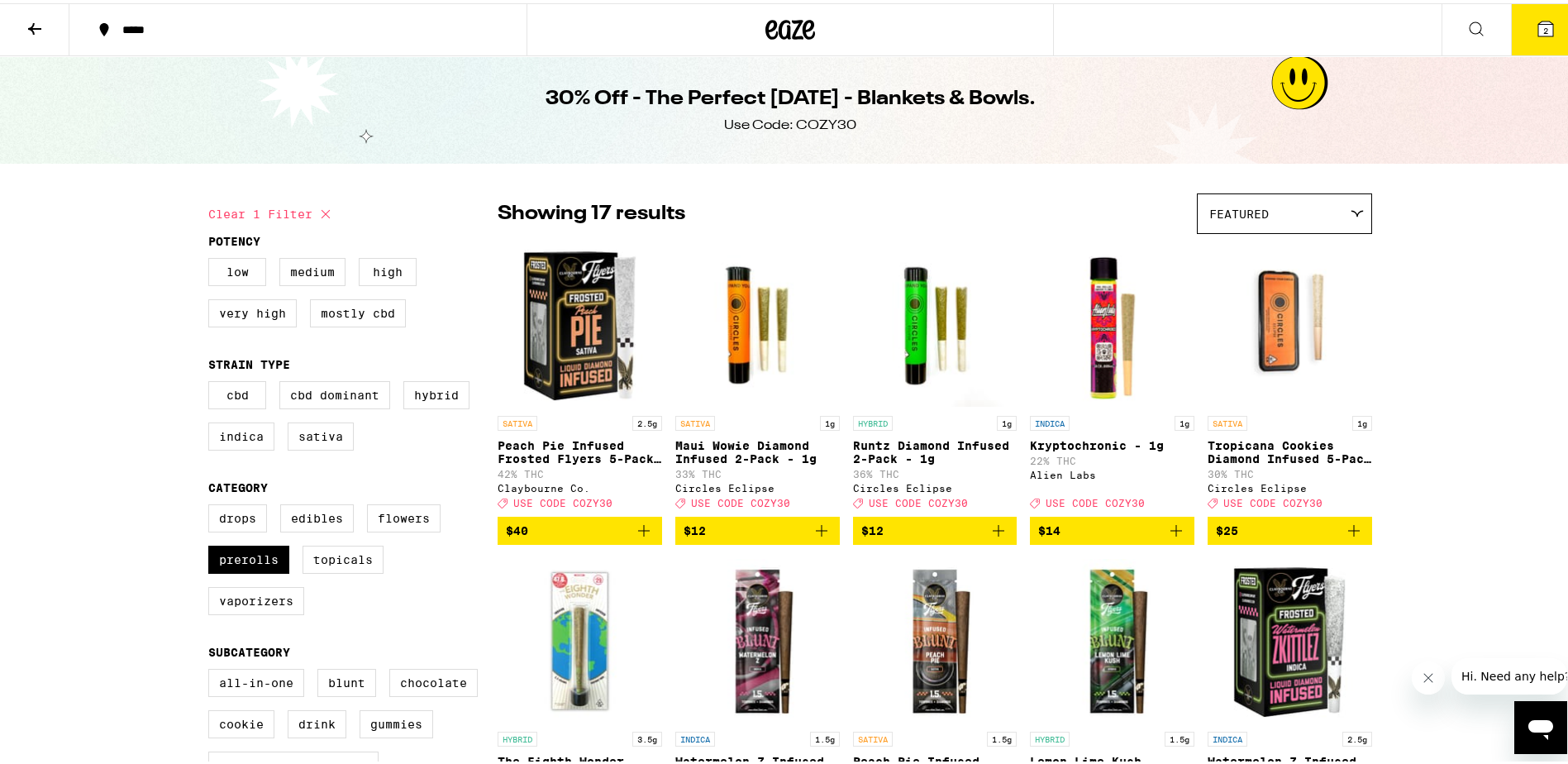
click at [1536, 19] on icon at bounding box center [1546, 25] width 20 height 20
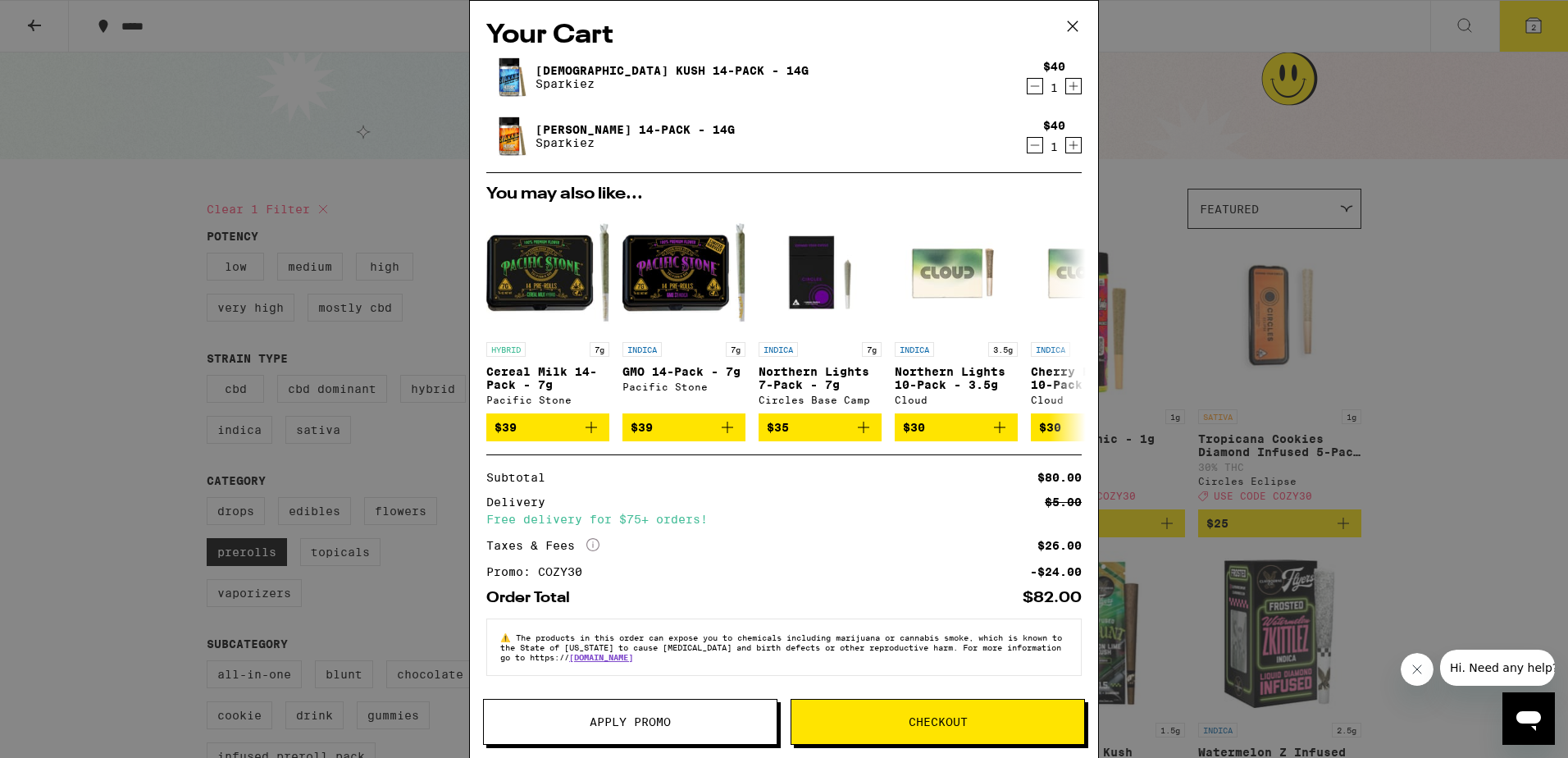
click at [917, 726] on span "Checkout" at bounding box center [938, 722] width 59 height 11
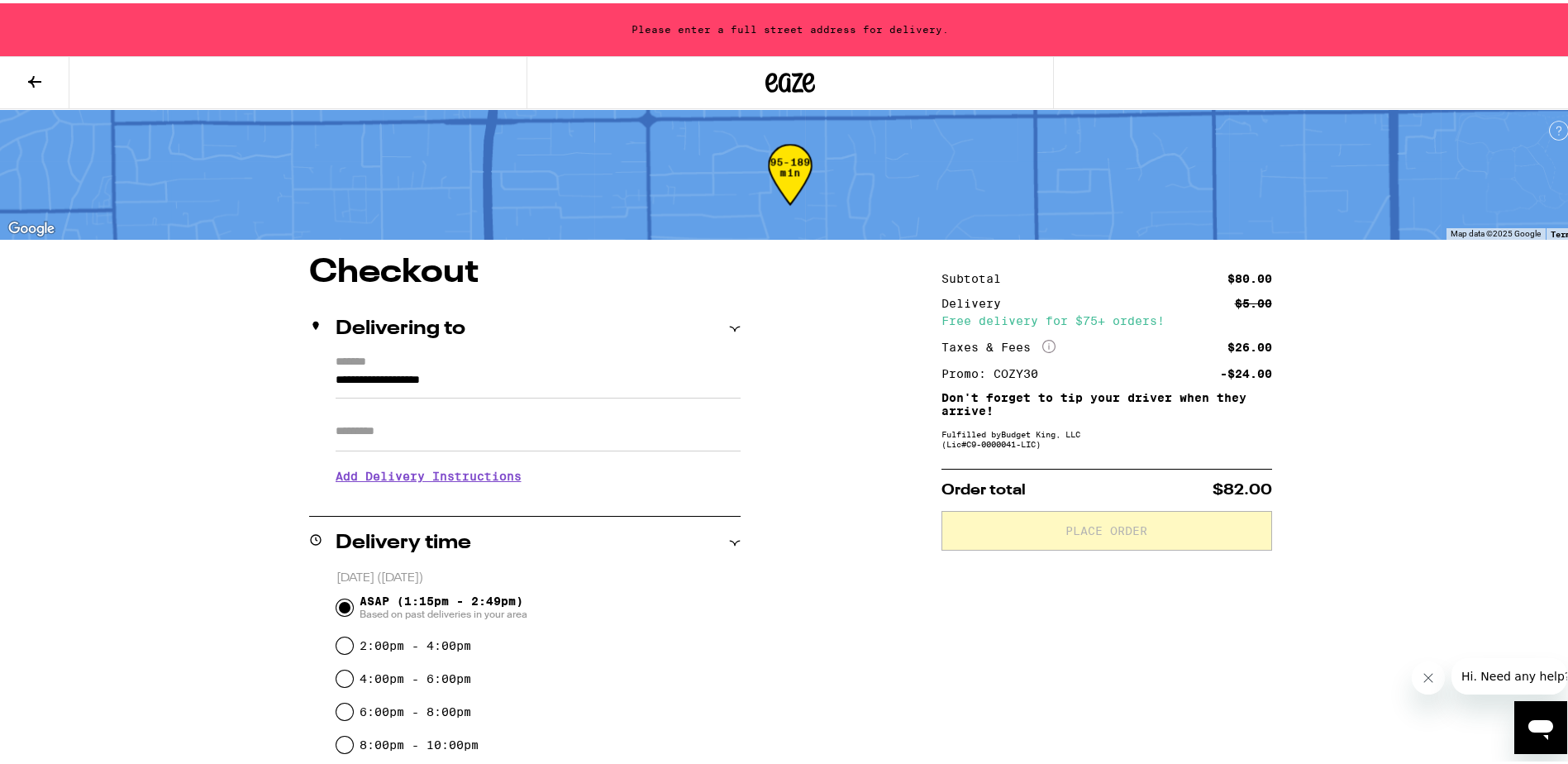
click at [449, 373] on input "**********" at bounding box center [538, 381] width 405 height 28
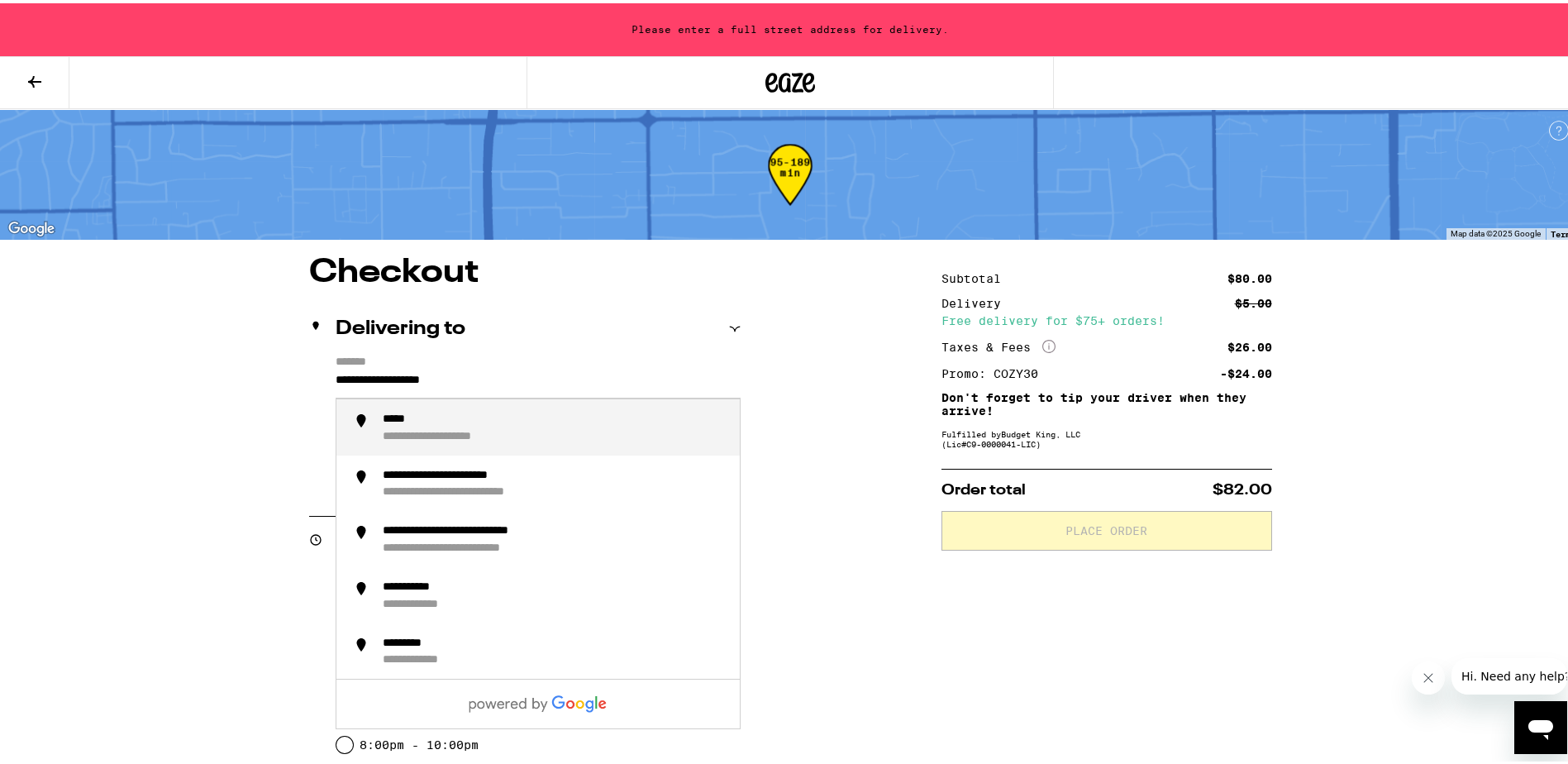
click at [449, 373] on input "**********" at bounding box center [538, 381] width 405 height 28
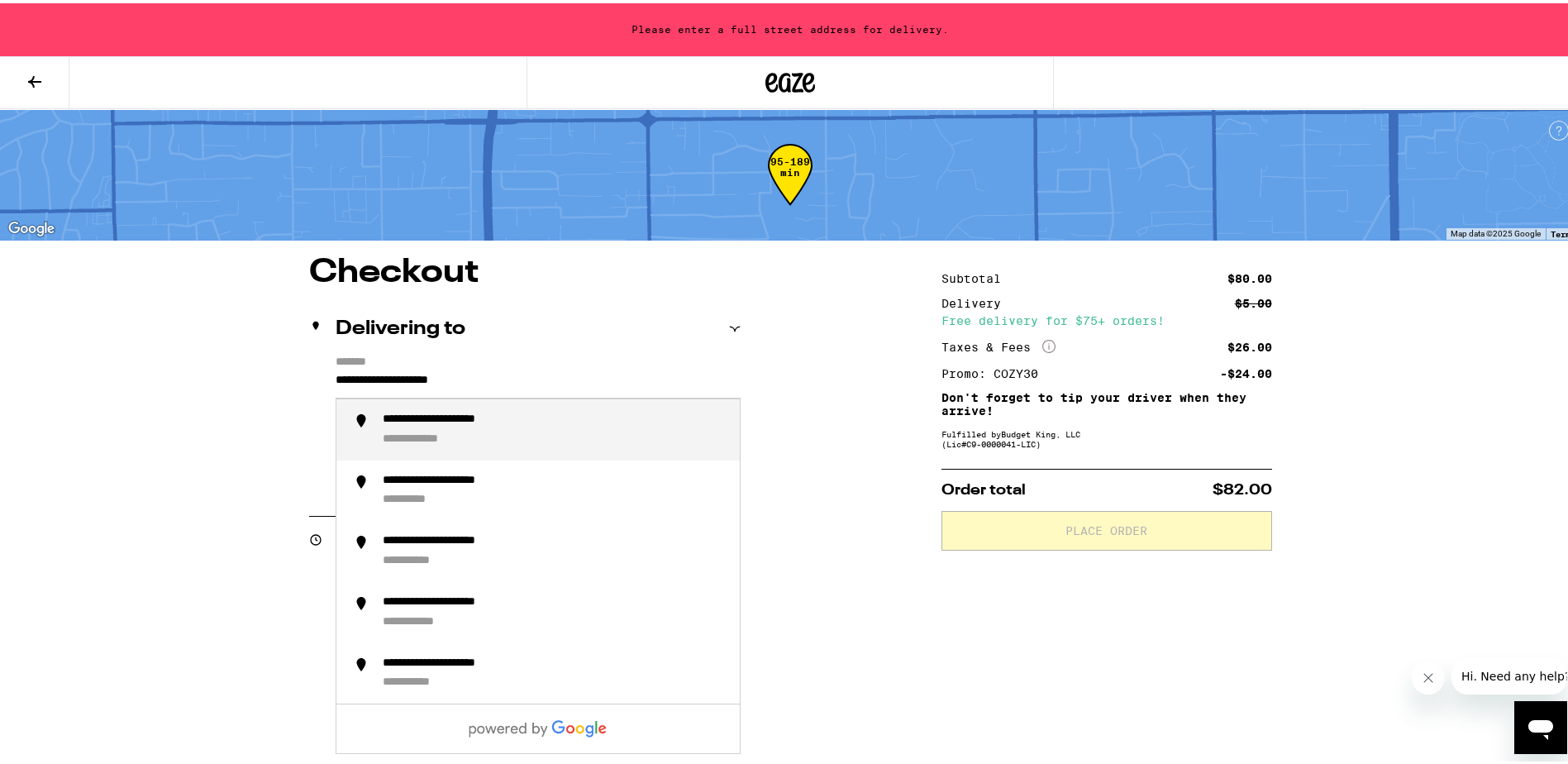
click at [449, 418] on div "**********" at bounding box center [465, 416] width 164 height 14
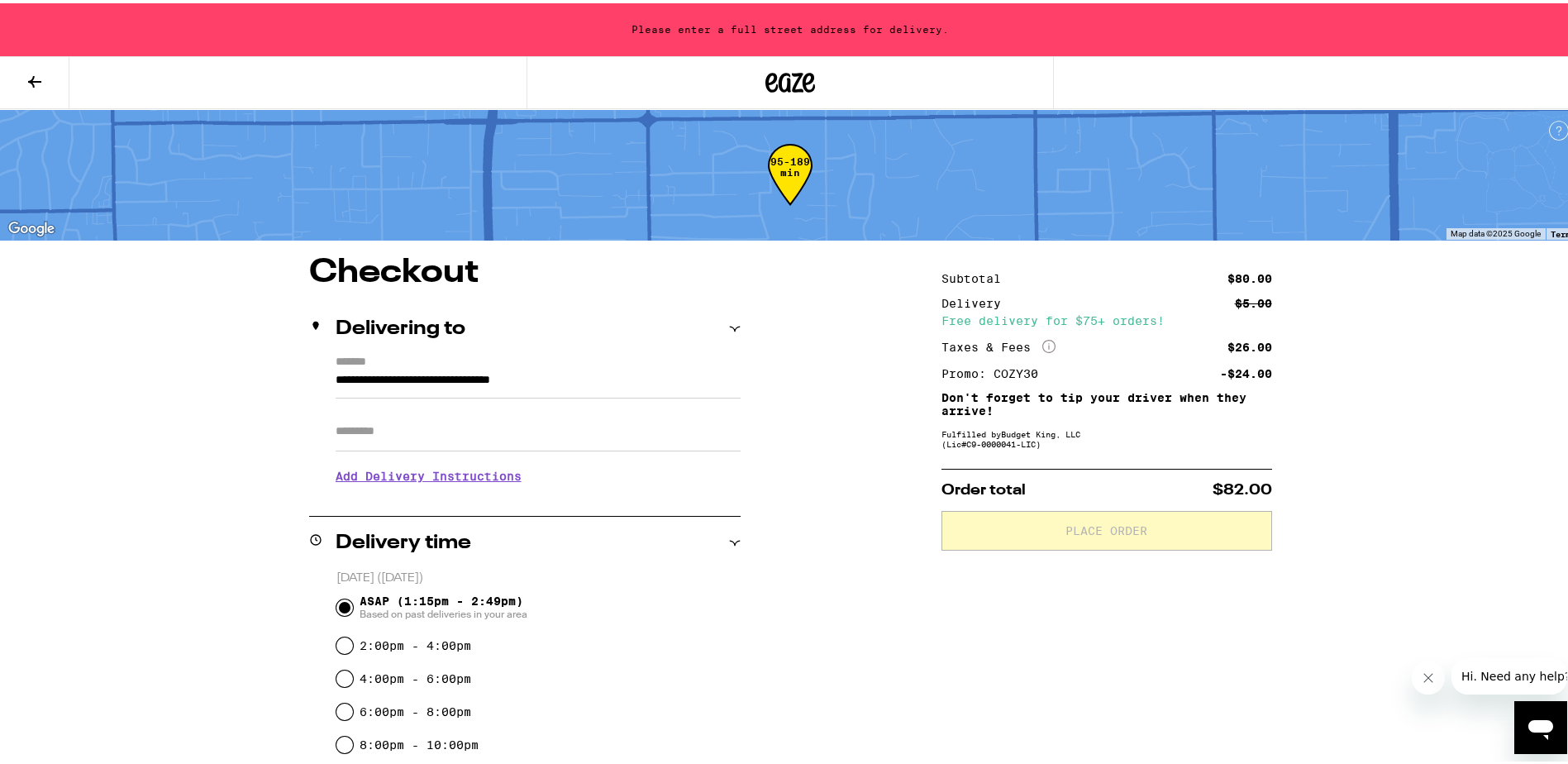
type input "**********"
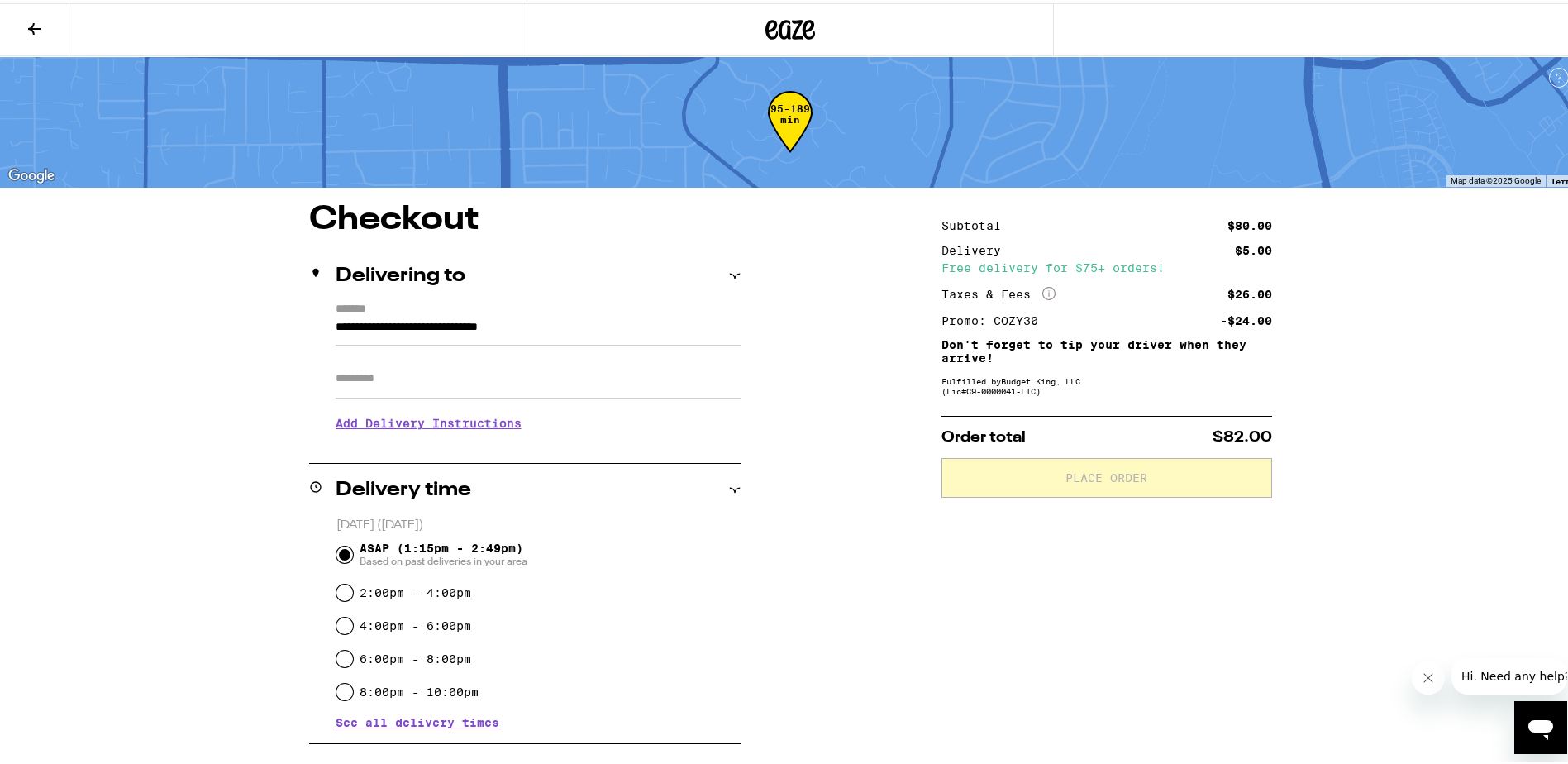
click at [434, 424] on h3 "Add Delivery Instructions" at bounding box center [538, 420] width 405 height 38
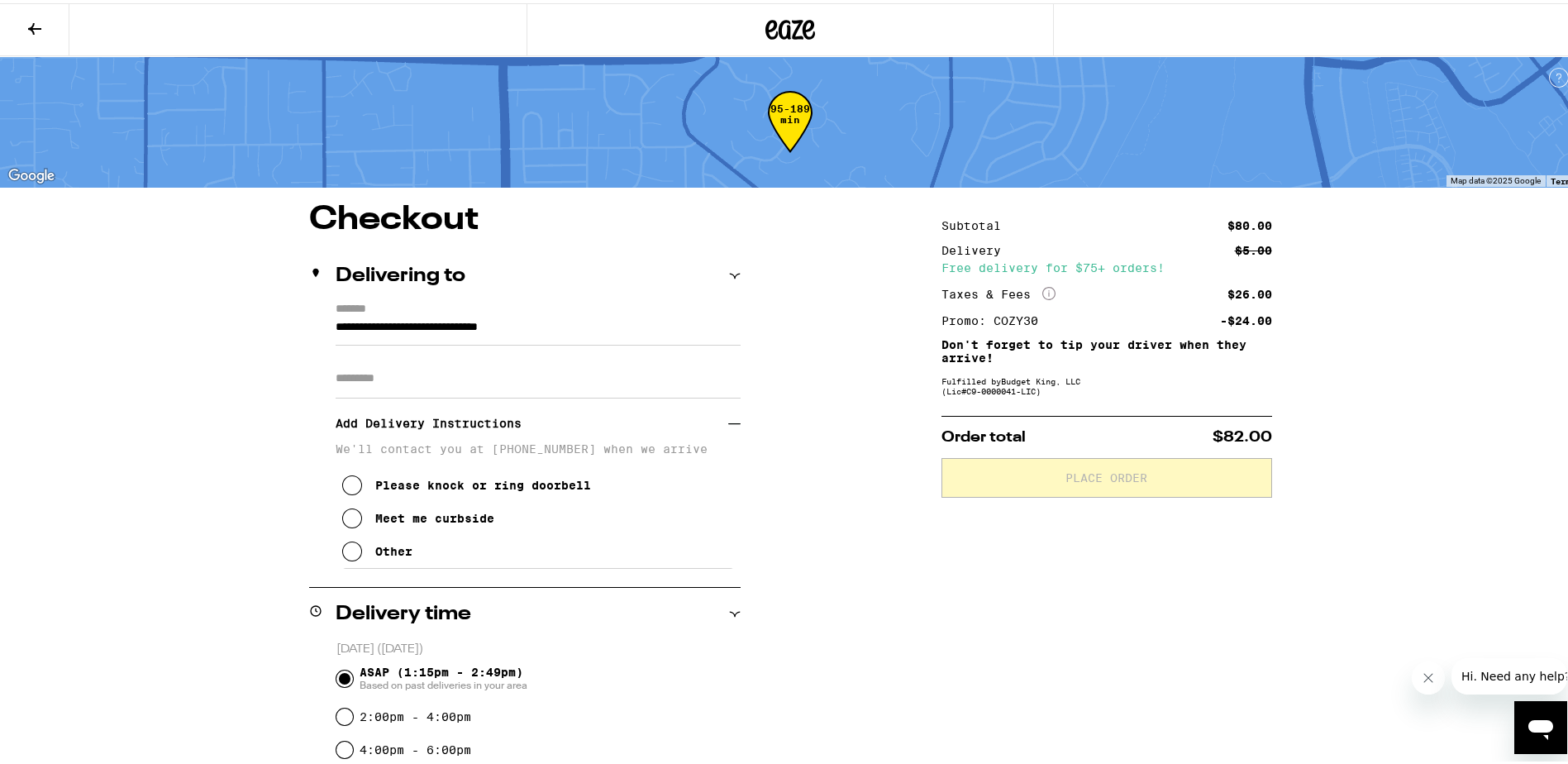
click at [416, 518] on div "Meet me curbside" at bounding box center [435, 515] width 119 height 13
click at [389, 555] on div "Other" at bounding box center [393, 548] width 38 height 13
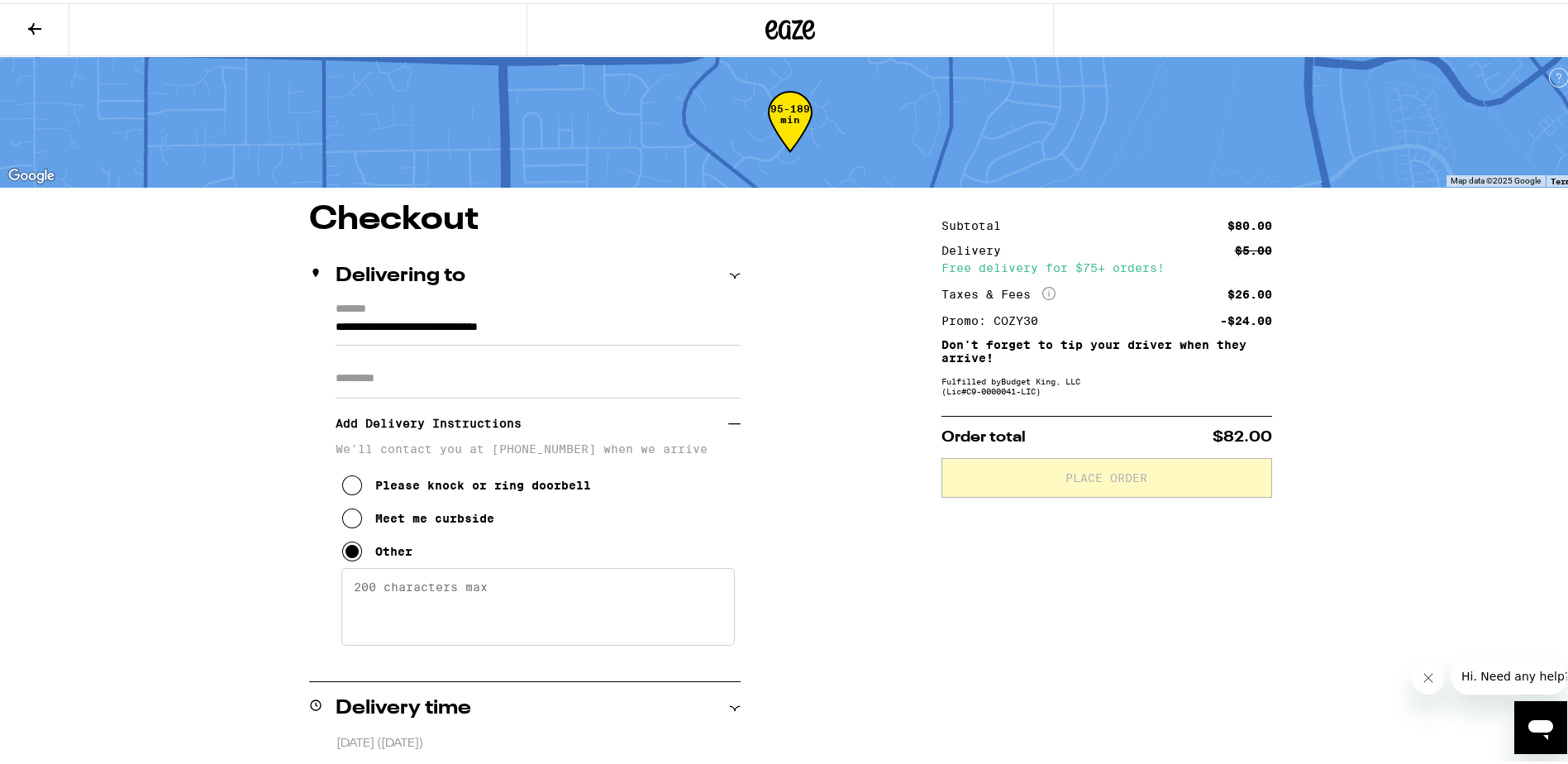
click at [398, 583] on textarea "Enter any other delivery instructions you want driver to know" at bounding box center [538, 603] width 393 height 78
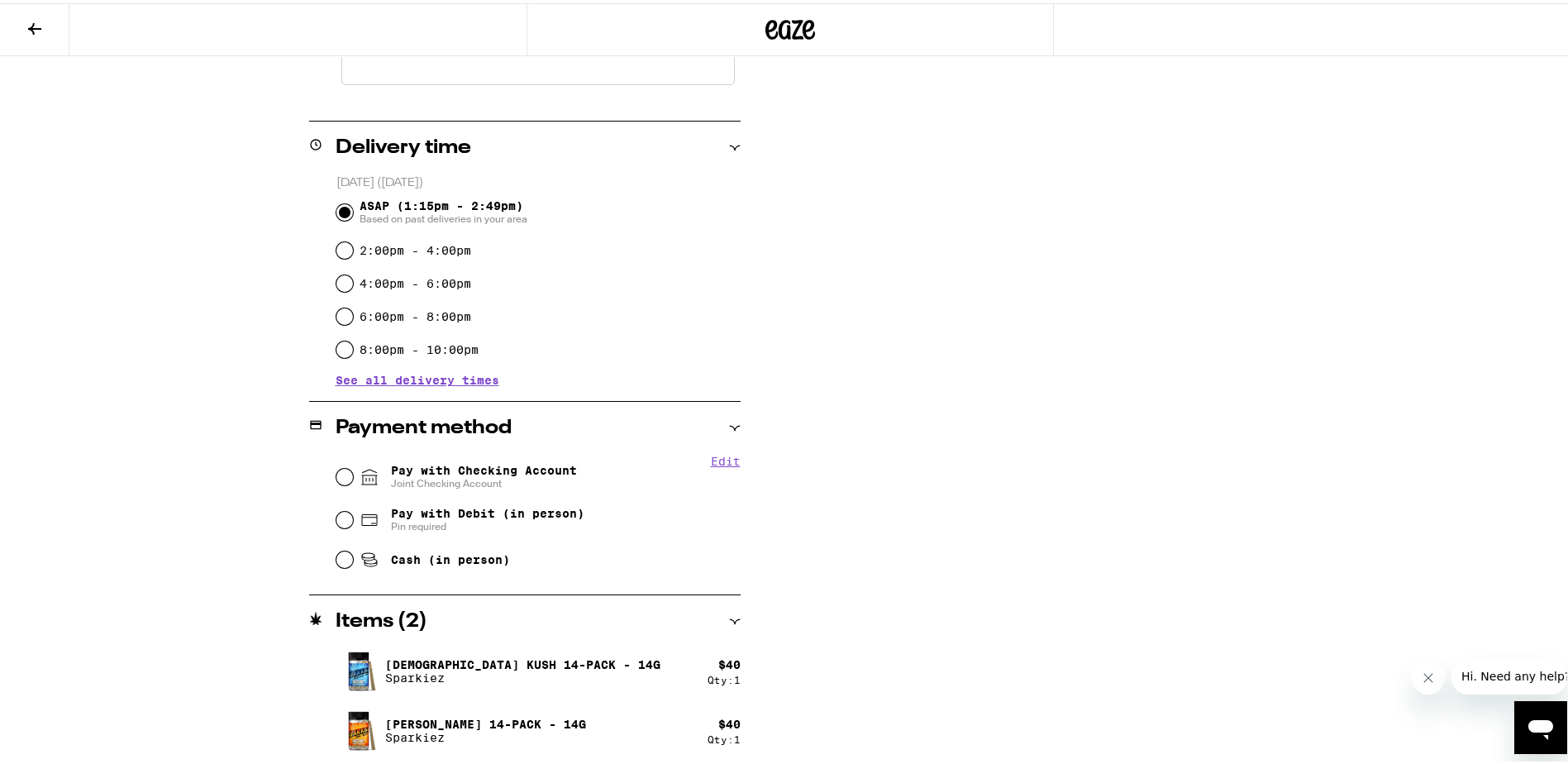
scroll to position [561, 0]
type textarea "I'll meet you outside, please just text when you arrive. Thank you!"
click at [337, 473] on input "Pay with Checking Account Joint Checking Account" at bounding box center [344, 472] width 16 height 16
radio input "true"
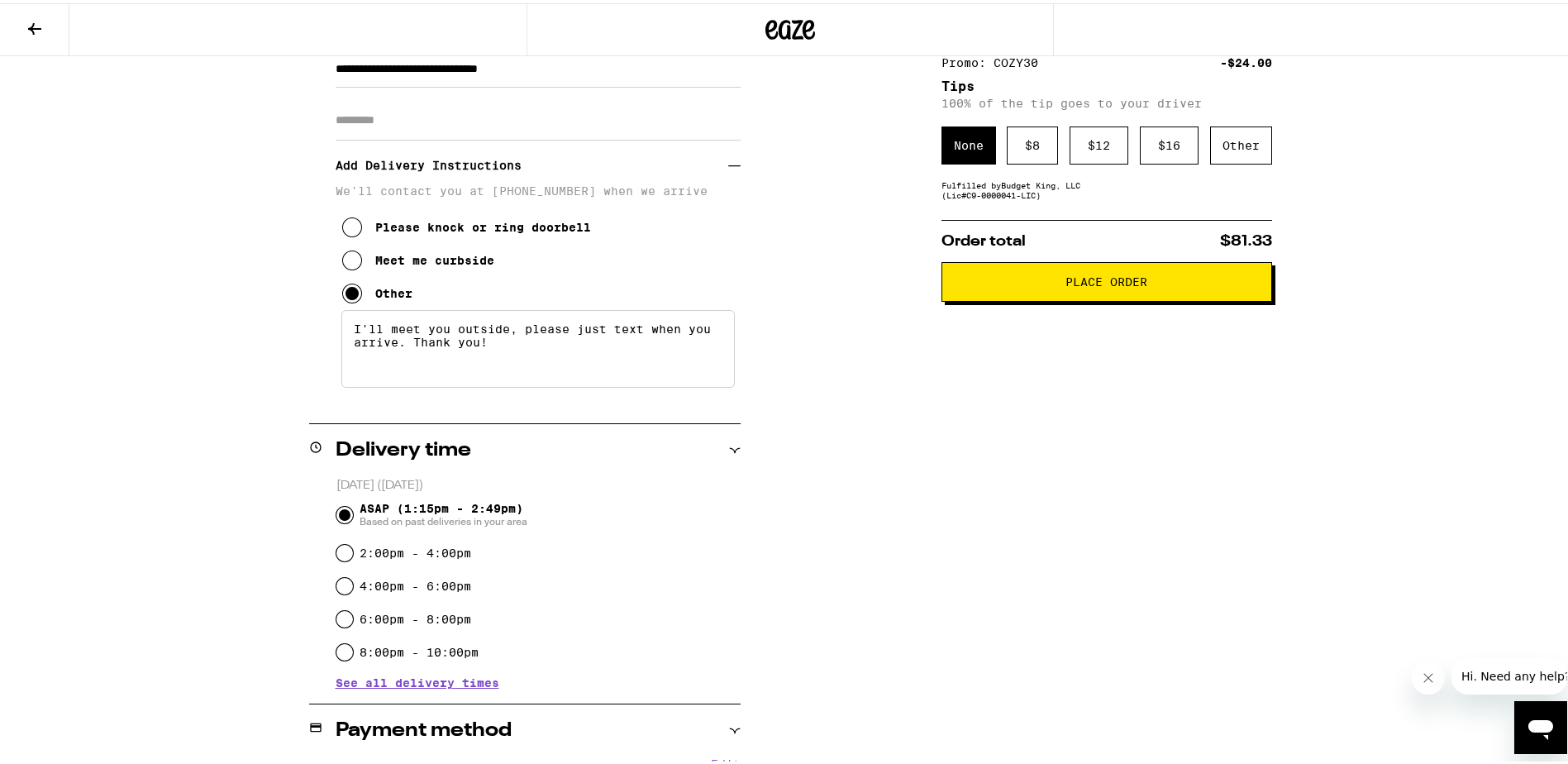
scroll to position [0, 0]
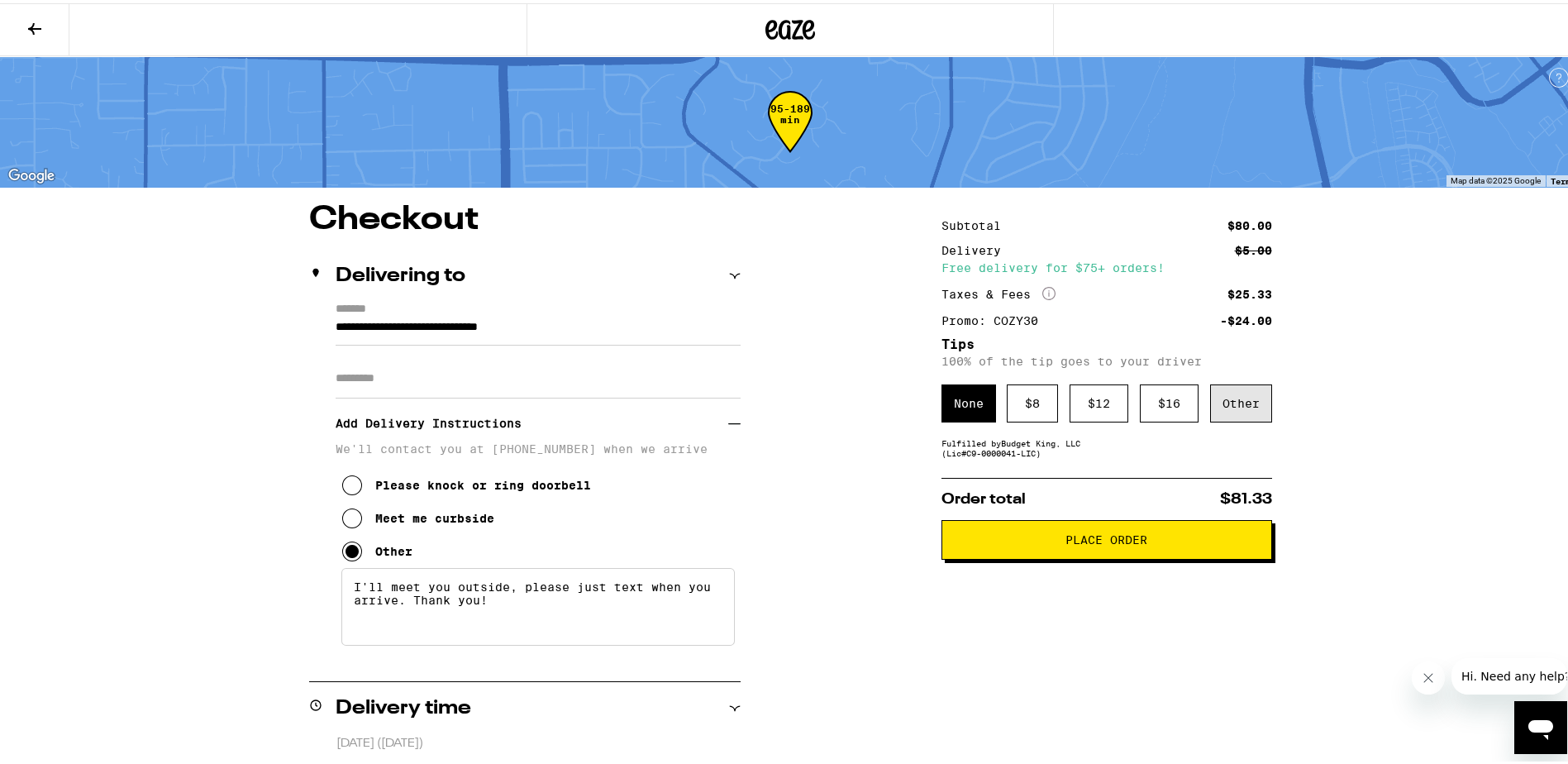
click at [1253, 401] on div "Other" at bounding box center [1241, 400] width 62 height 38
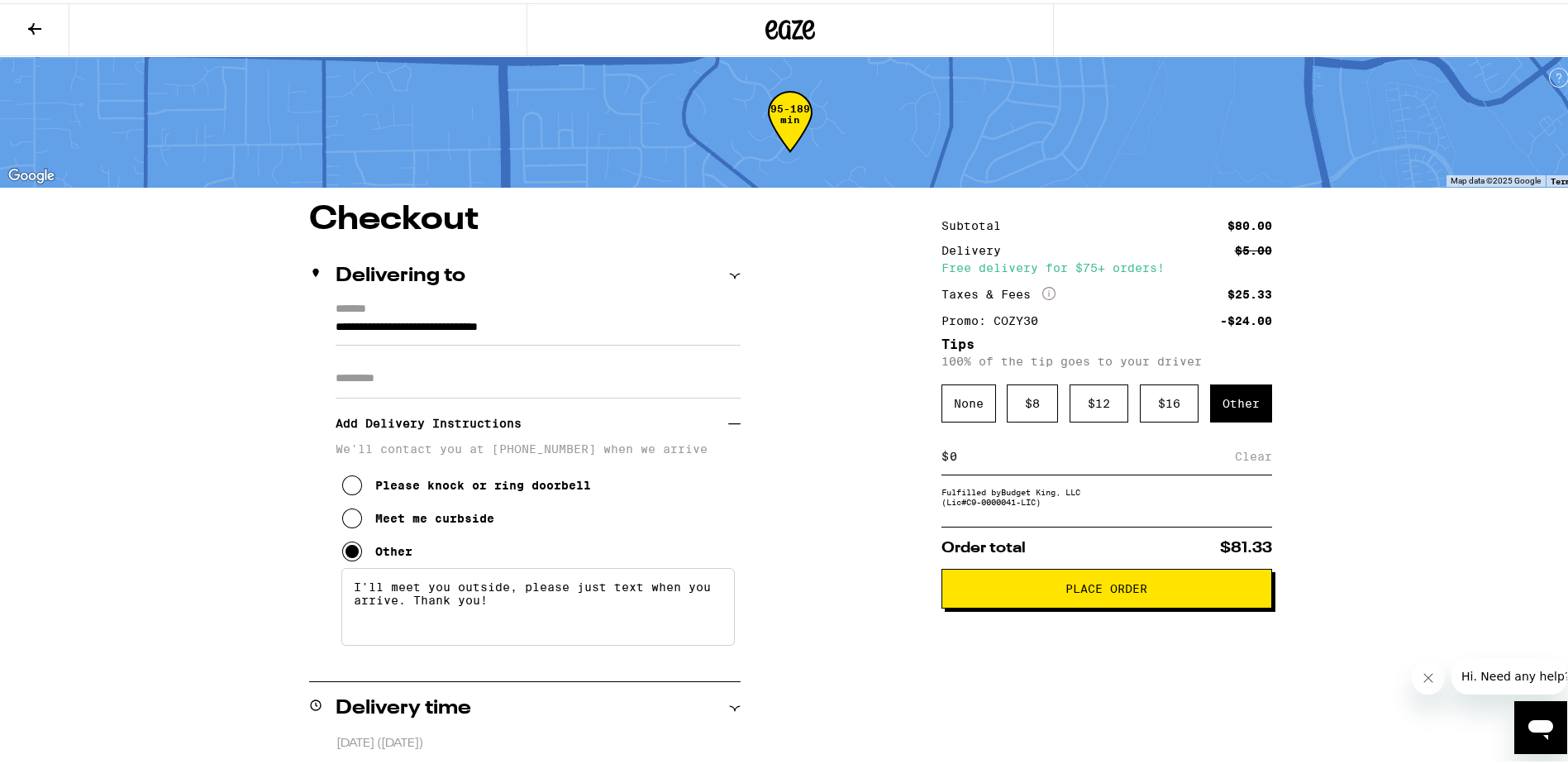
type input "7"
type input "8"
click at [1254, 461] on div "Save" at bounding box center [1257, 453] width 30 height 37
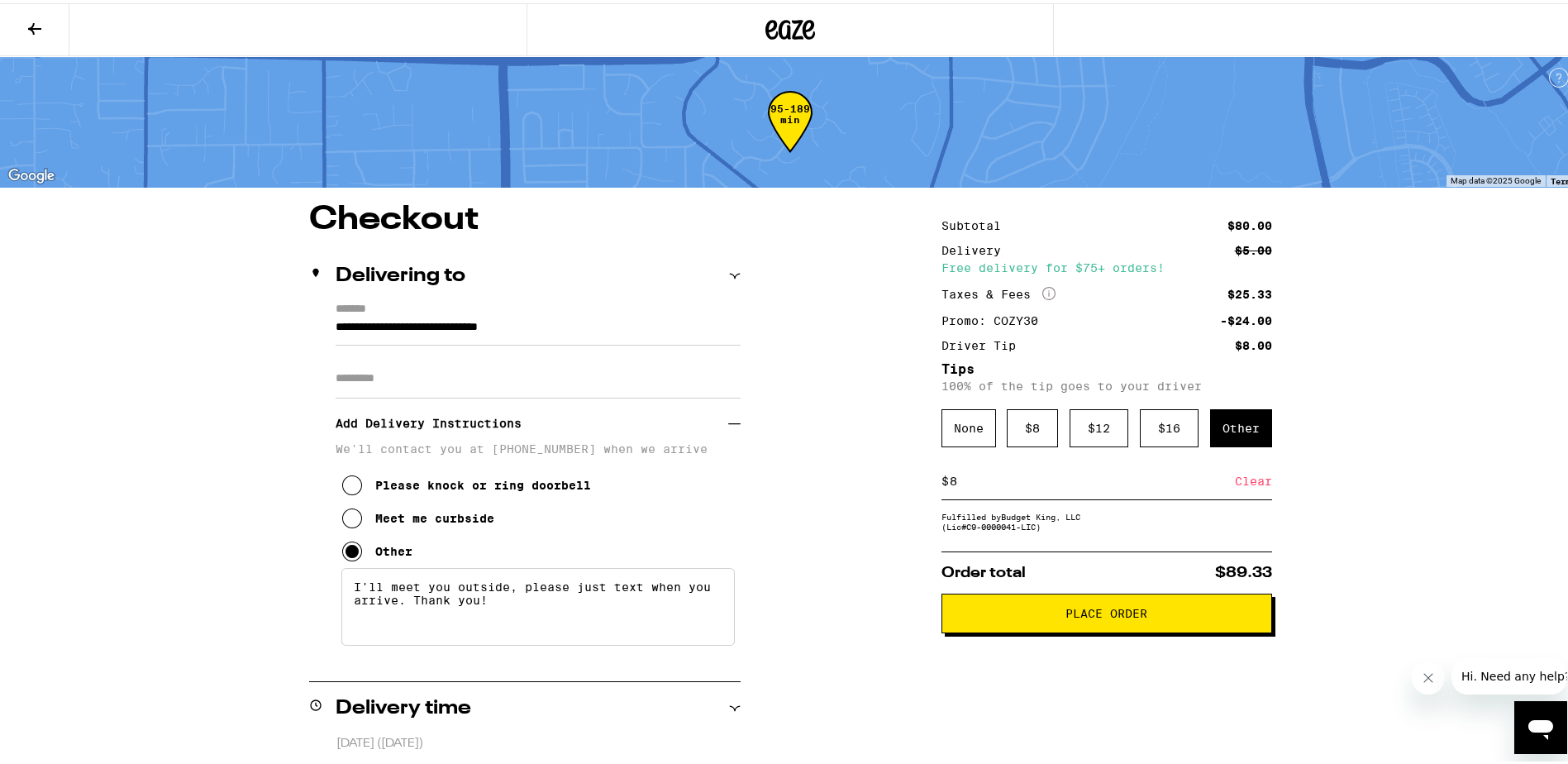
click at [1125, 628] on button "Place Order" at bounding box center [1107, 610] width 331 height 39
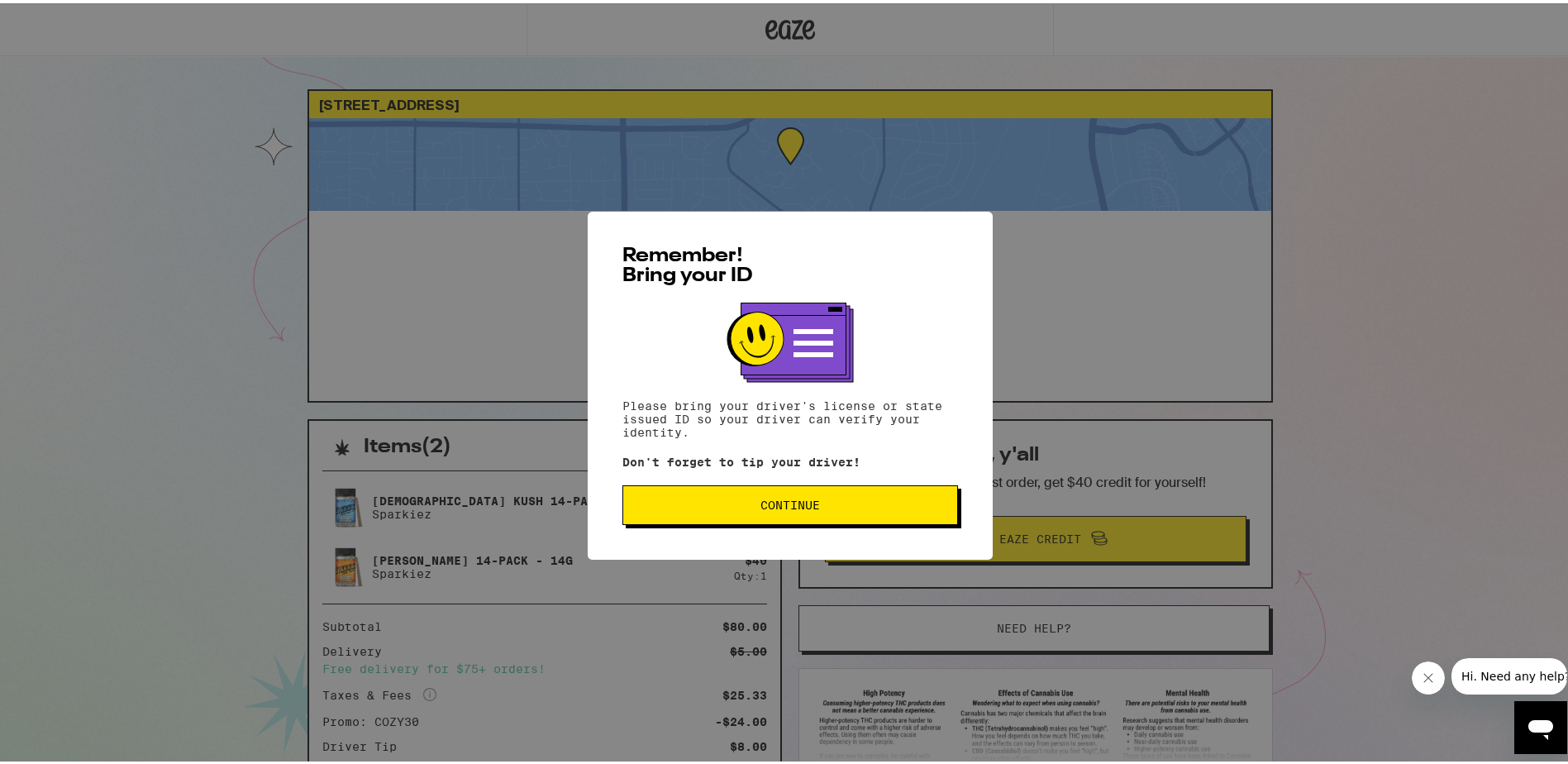
click at [751, 514] on button "Continue" at bounding box center [790, 501] width 336 height 39
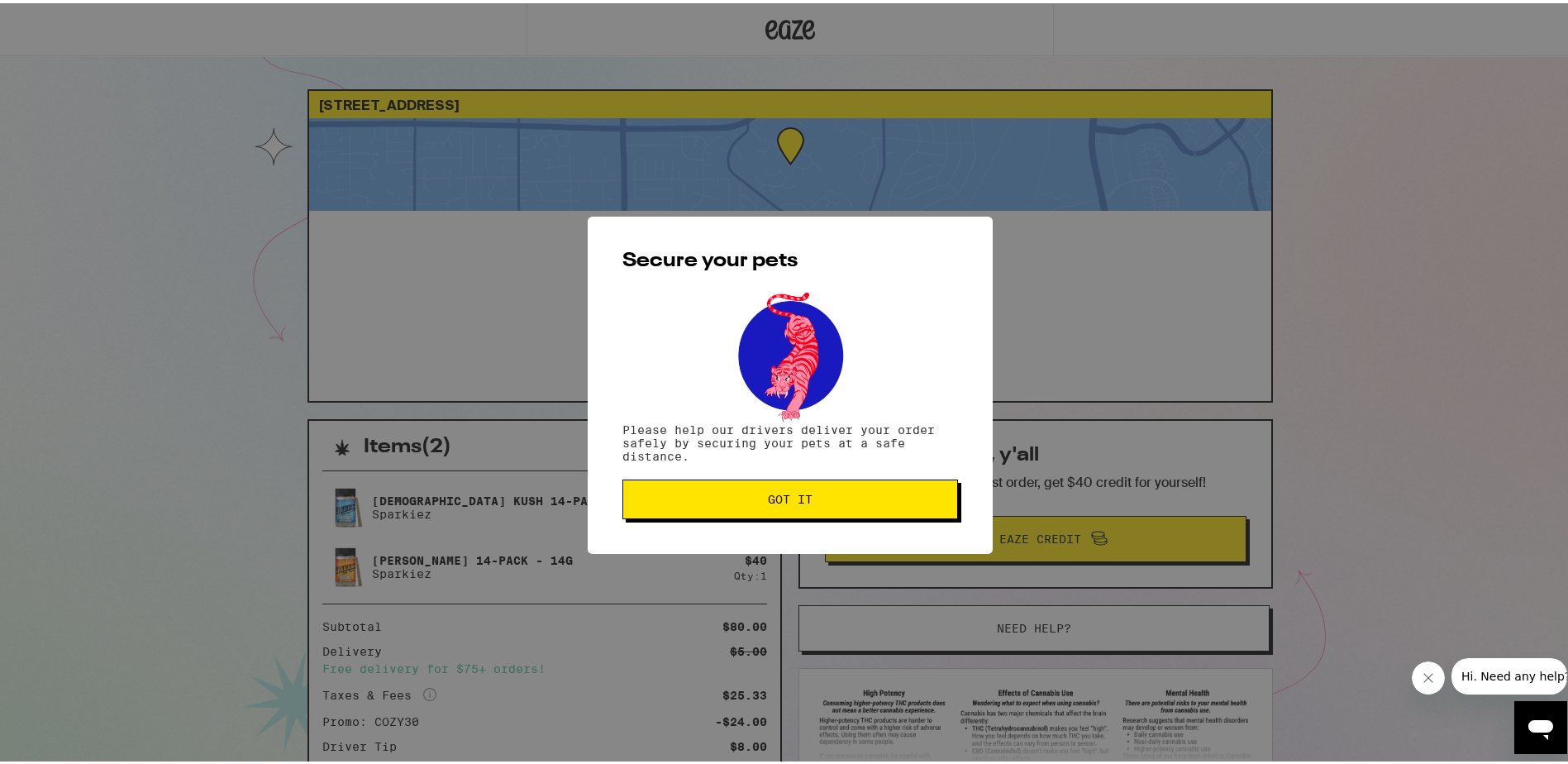
click at [751, 514] on button "Got it" at bounding box center [790, 496] width 336 height 39
